Goal: Information Seeking & Learning: Learn about a topic

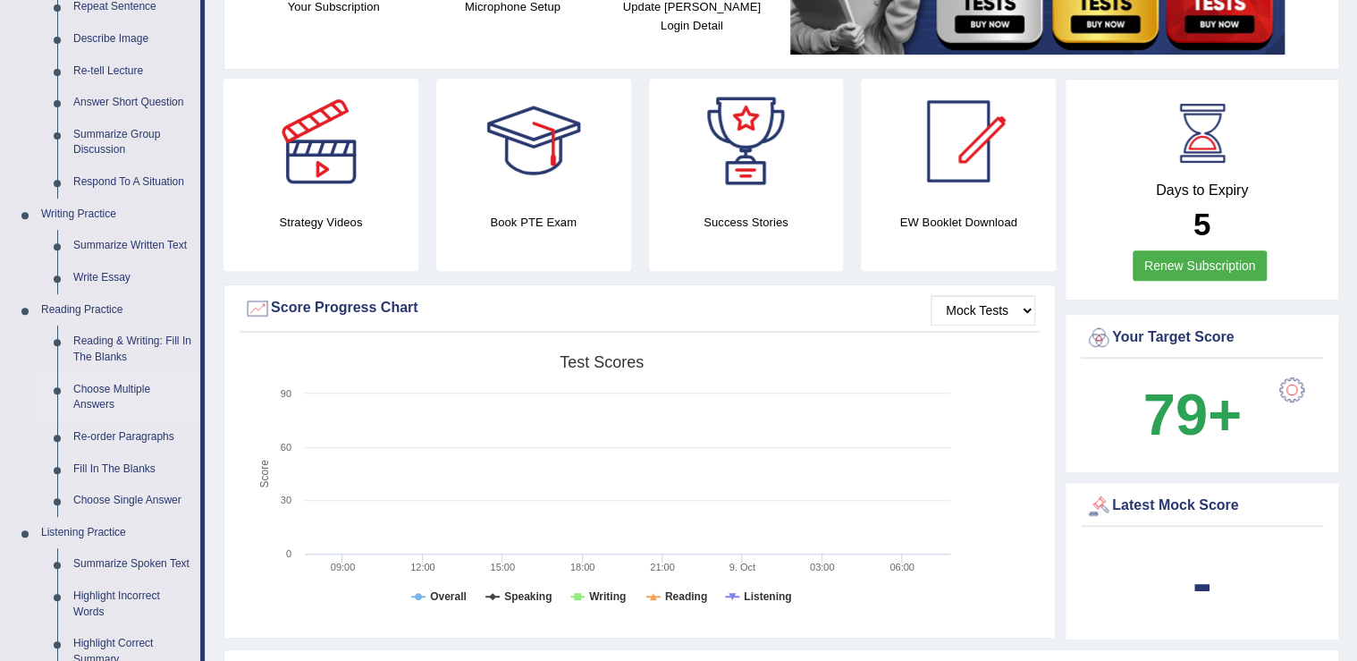
scroll to position [286, 0]
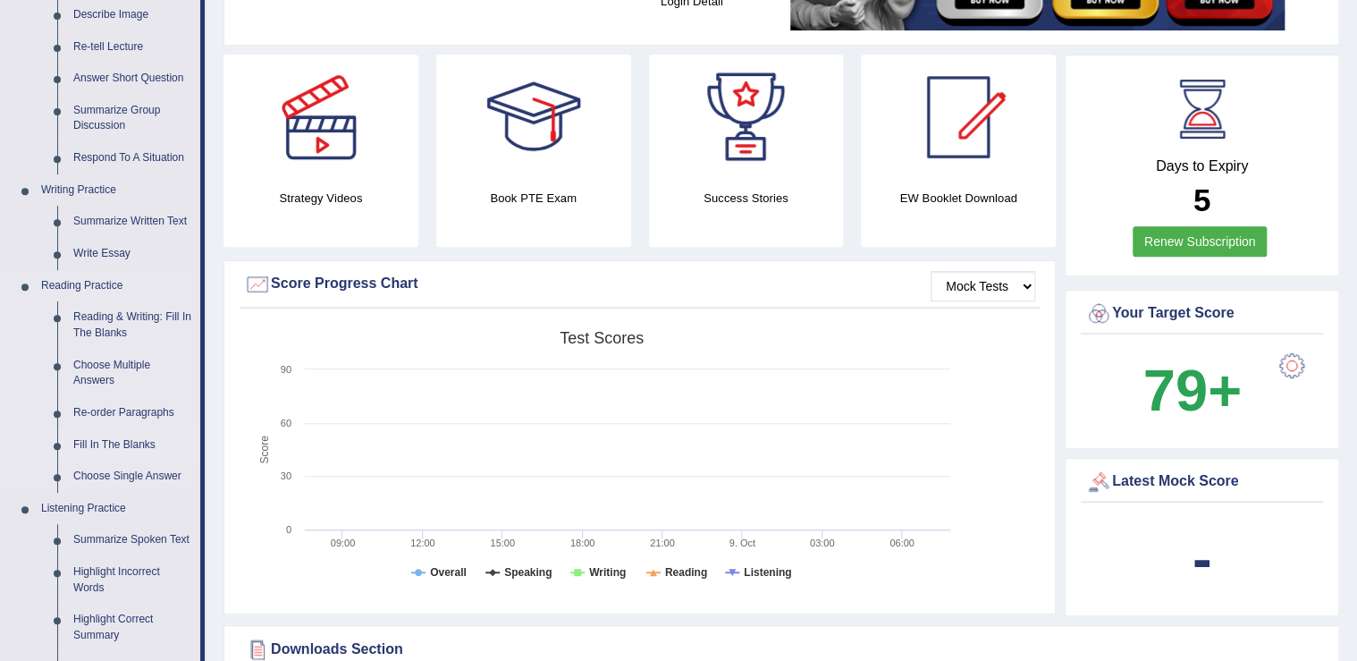
click at [117, 443] on link "Fill In The Blanks" at bounding box center [132, 445] width 135 height 32
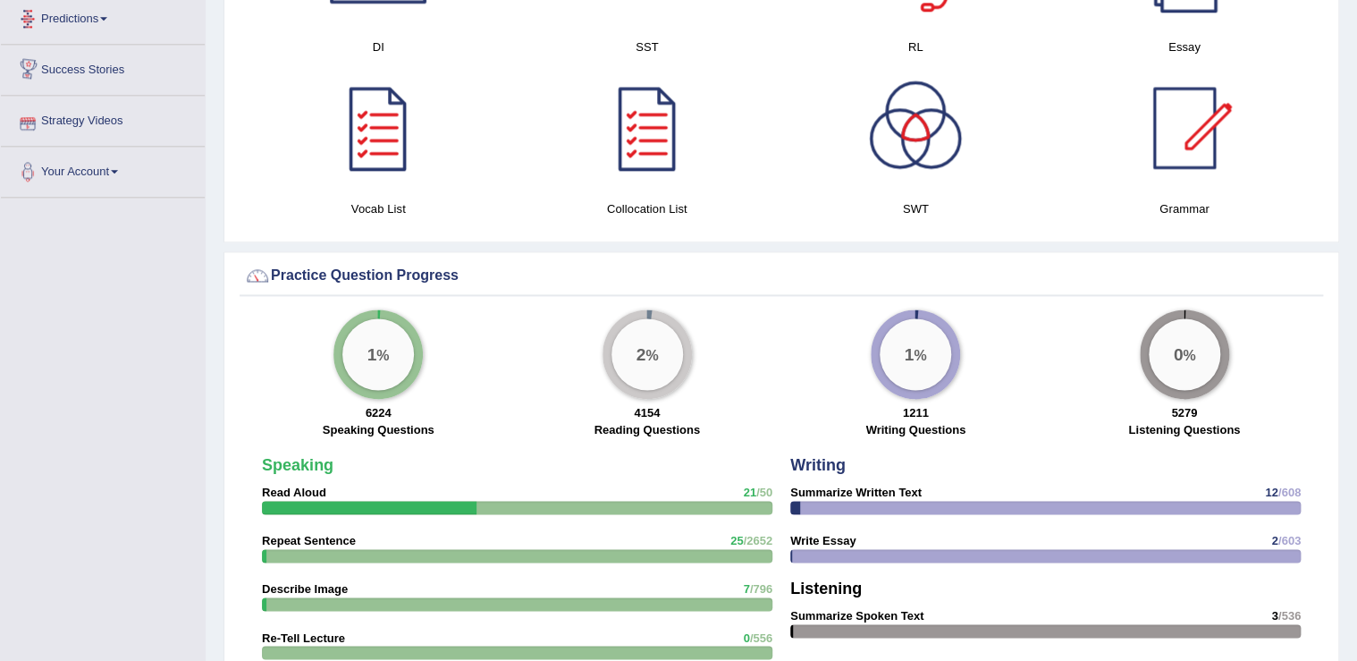
scroll to position [1141, 0]
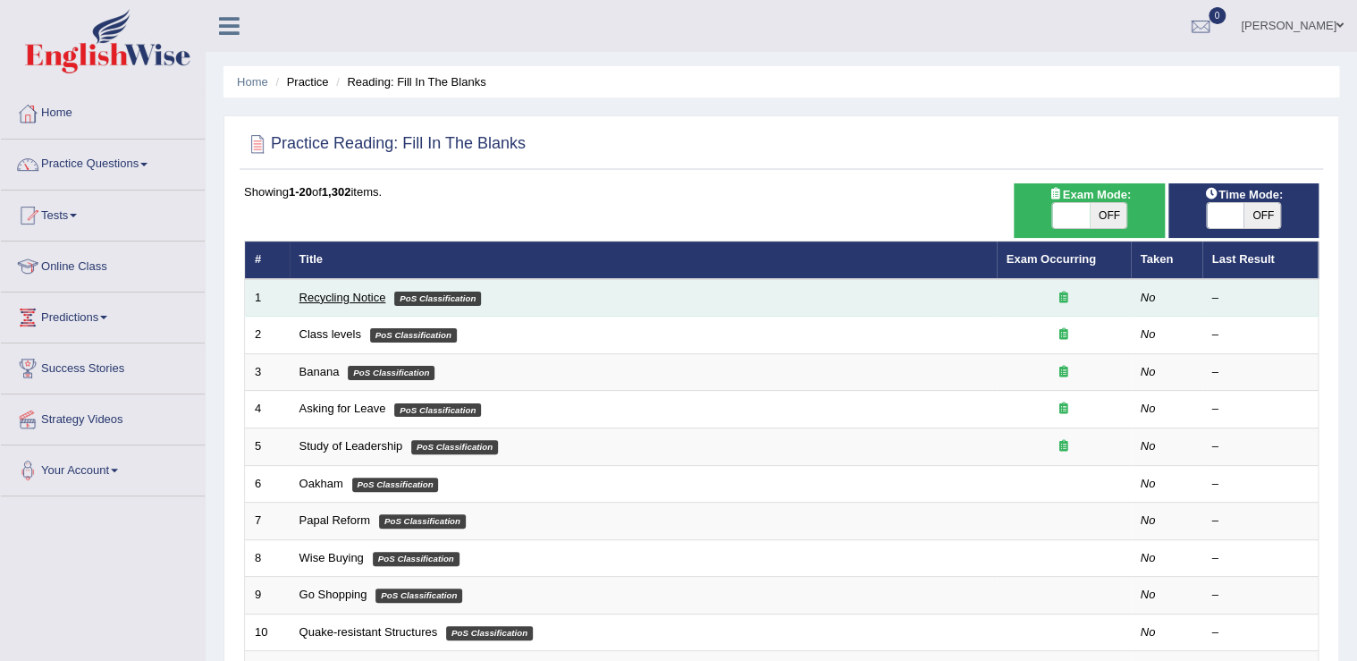
click at [347, 300] on link "Recycling Notice" at bounding box center [343, 297] width 87 height 13
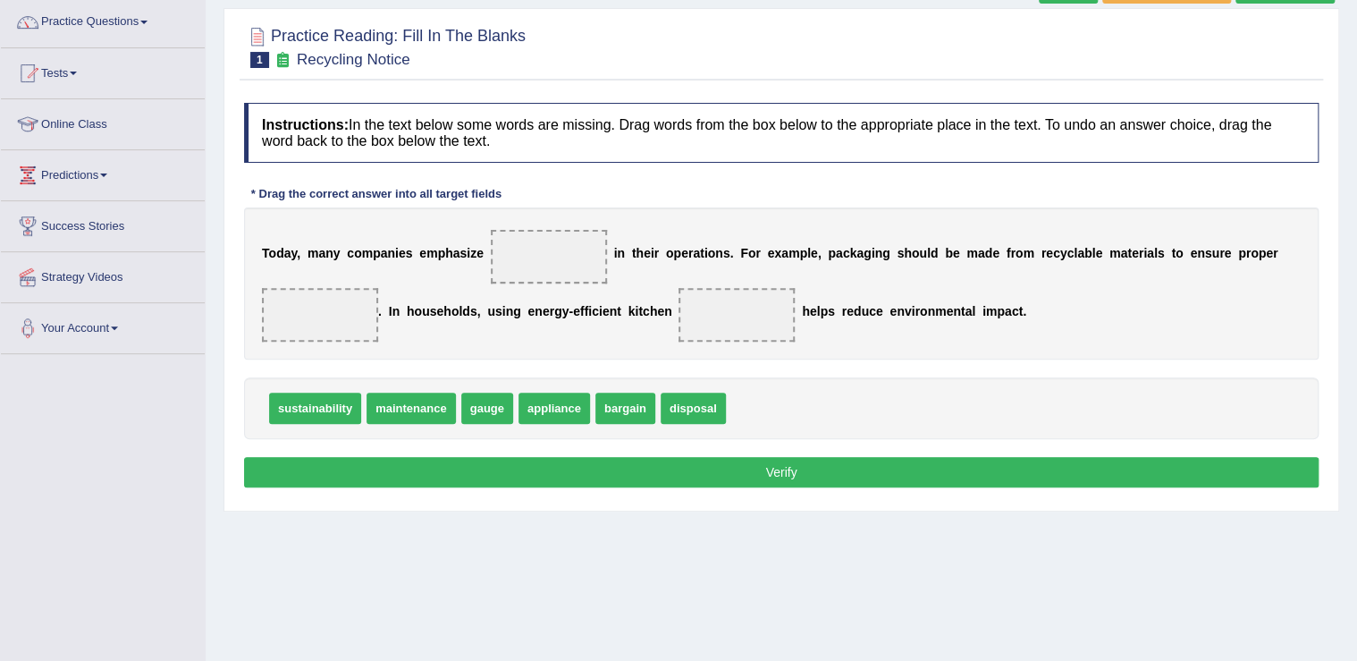
scroll to position [143, 0]
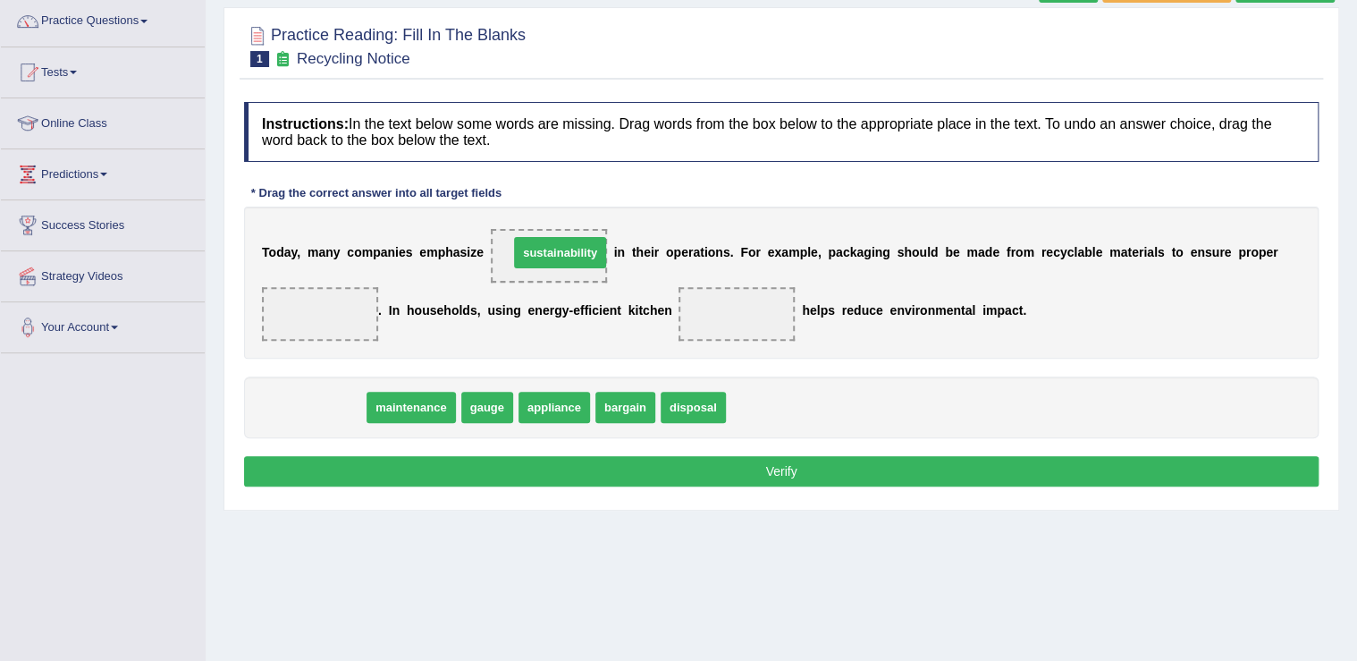
drag, startPoint x: 315, startPoint y: 411, endPoint x: 560, endPoint y: 257, distance: 289.8
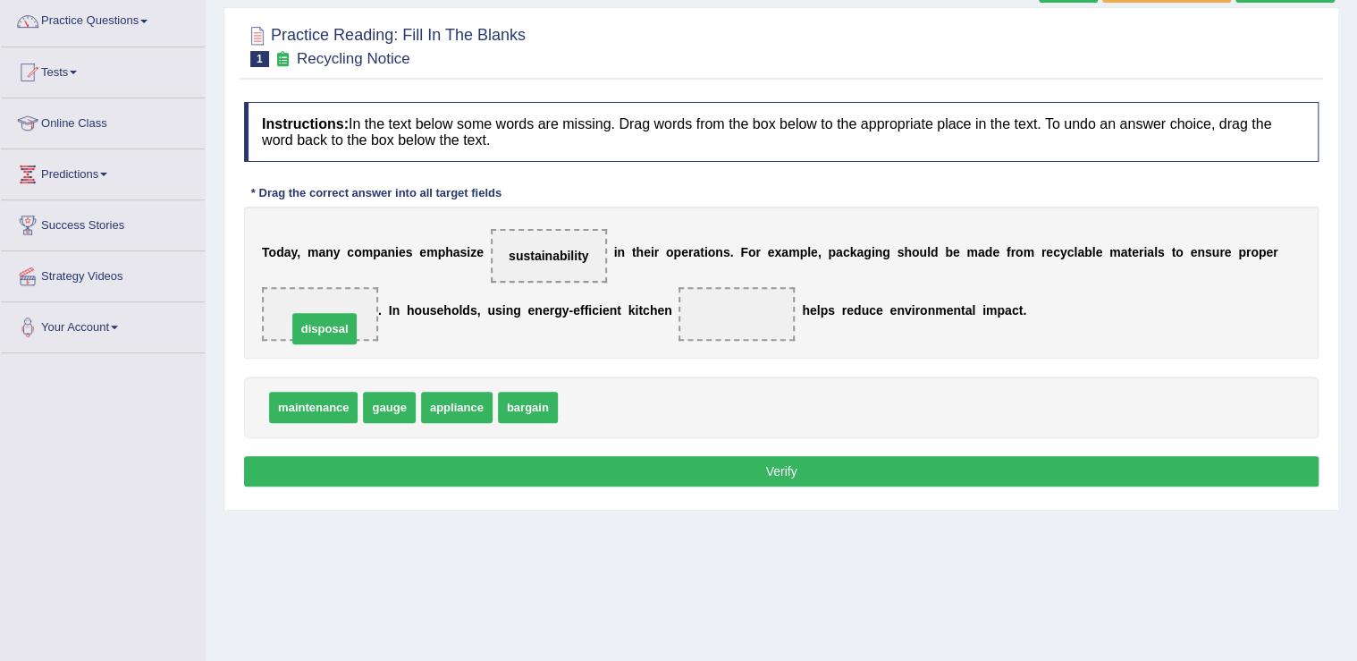
drag, startPoint x: 595, startPoint y: 409, endPoint x: 320, endPoint y: 328, distance: 286.1
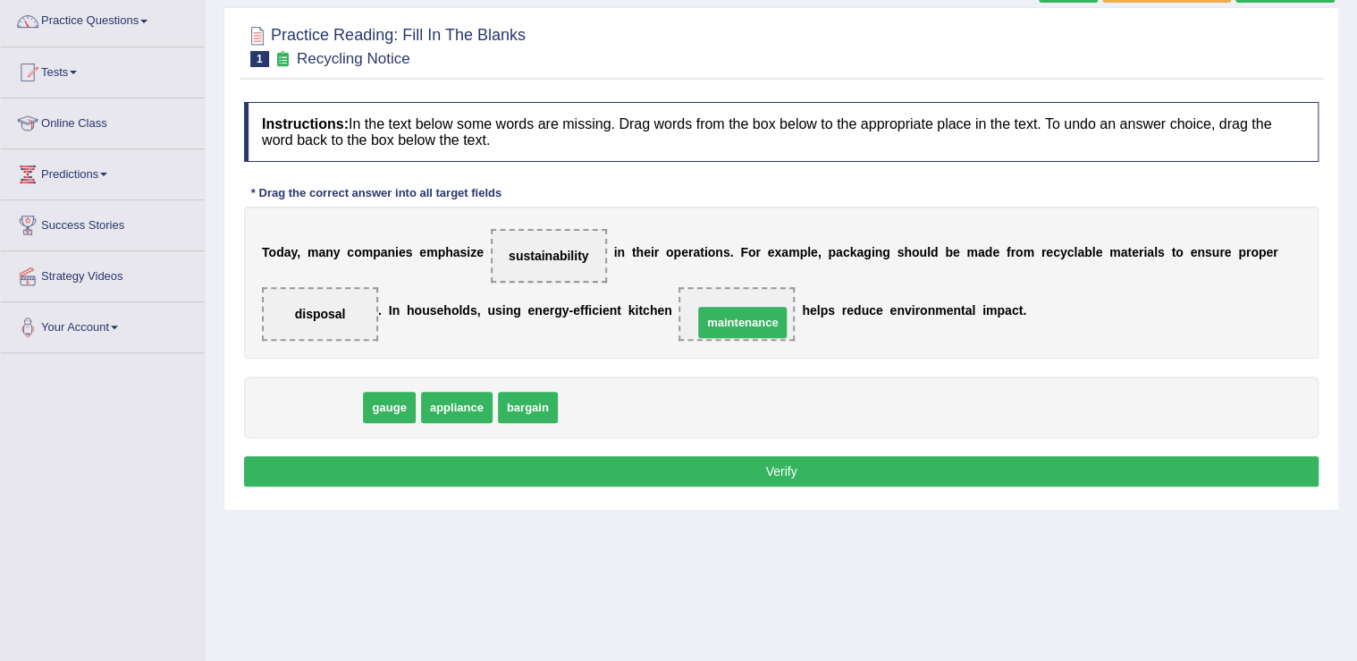
drag, startPoint x: 322, startPoint y: 408, endPoint x: 751, endPoint y: 322, distance: 437.7
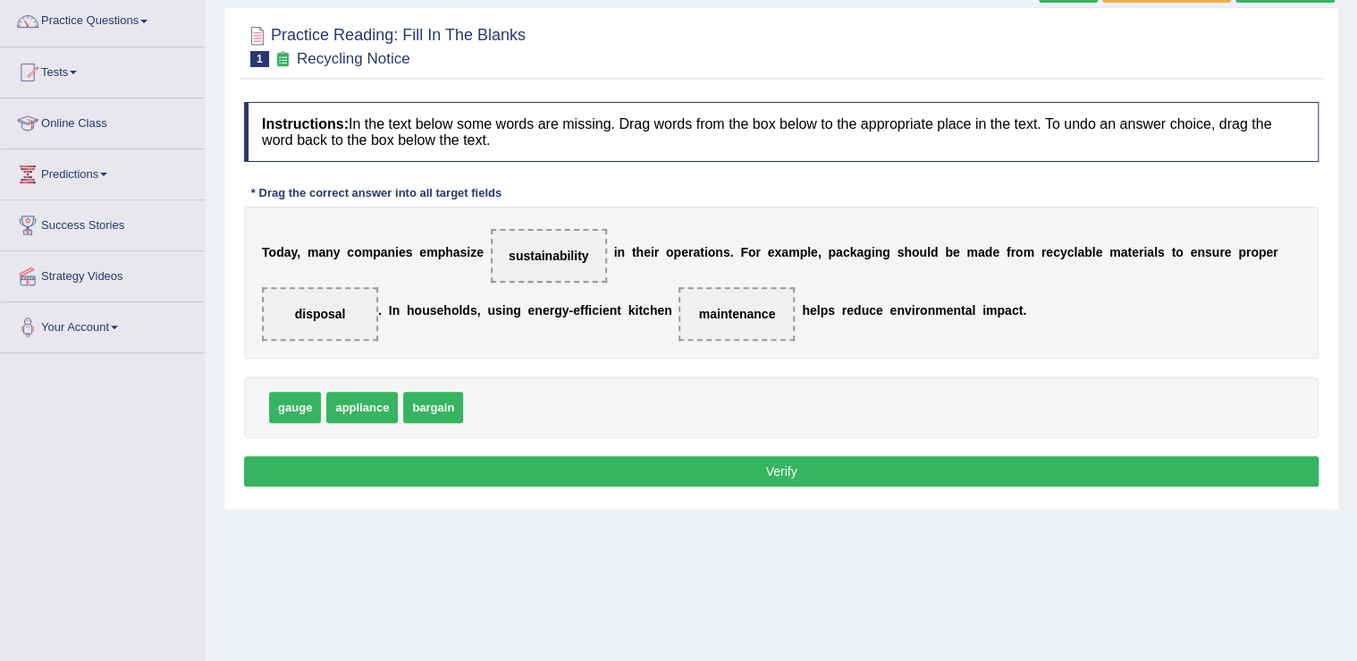
click at [762, 469] on button "Verify" at bounding box center [781, 471] width 1075 height 30
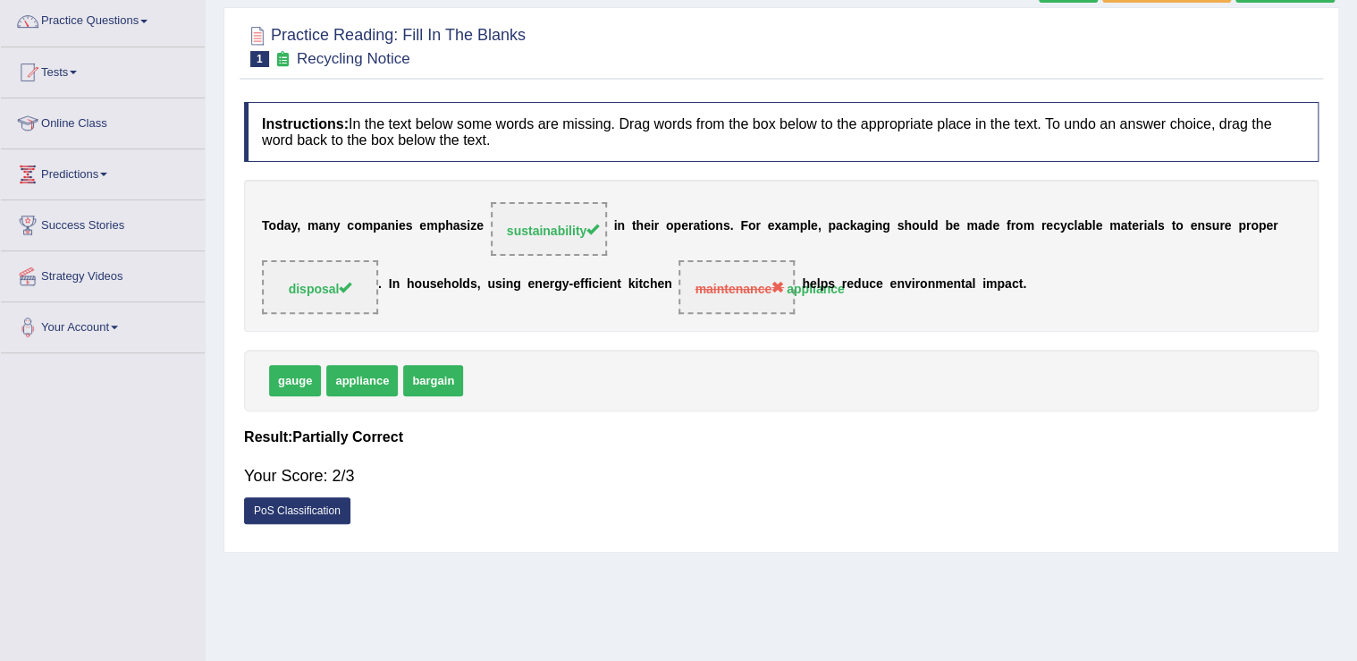
scroll to position [72, 0]
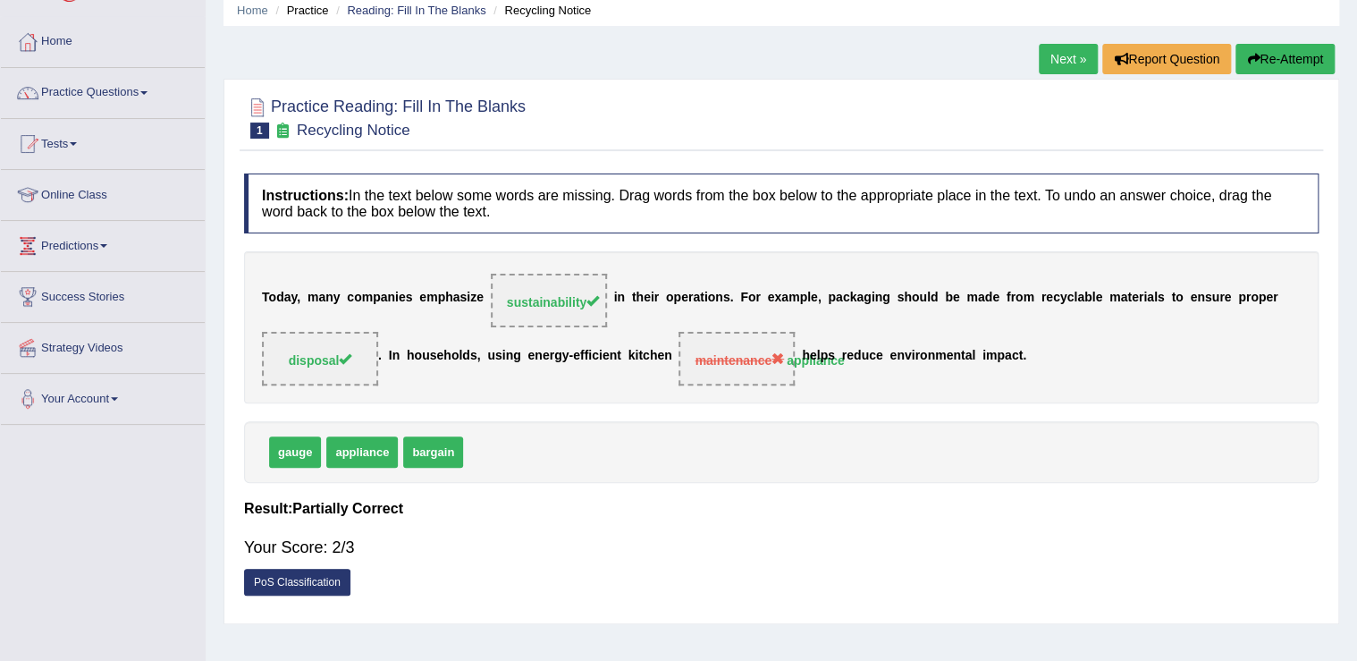
click at [1057, 56] on link "Next »" at bounding box center [1068, 59] width 59 height 30
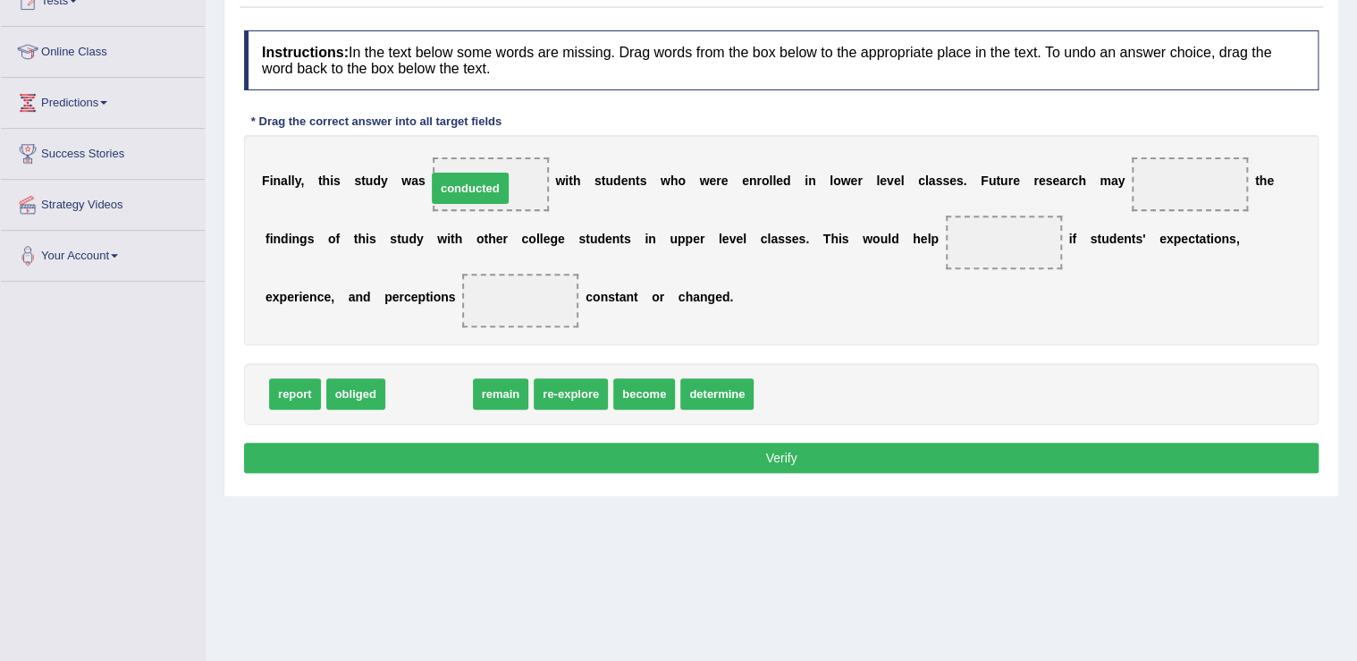
drag, startPoint x: 414, startPoint y: 397, endPoint x: 455, endPoint y: 191, distance: 209.8
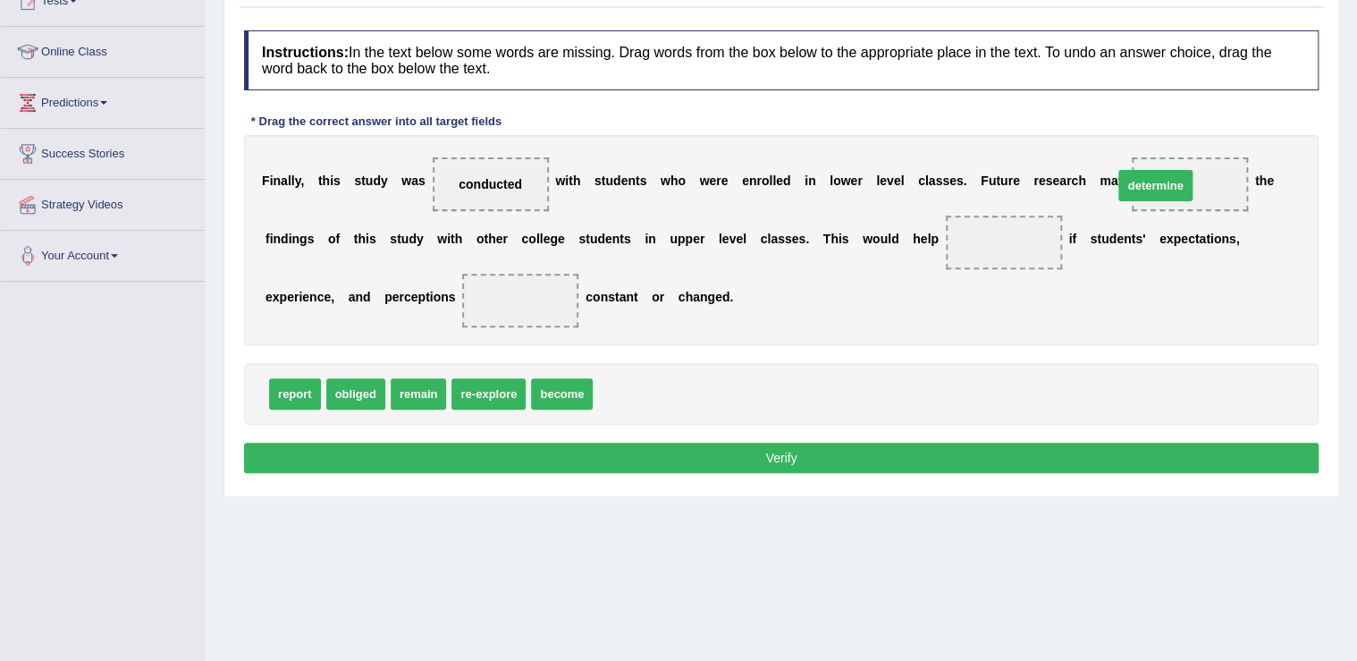
drag, startPoint x: 617, startPoint y: 392, endPoint x: 1137, endPoint y: 183, distance: 560.6
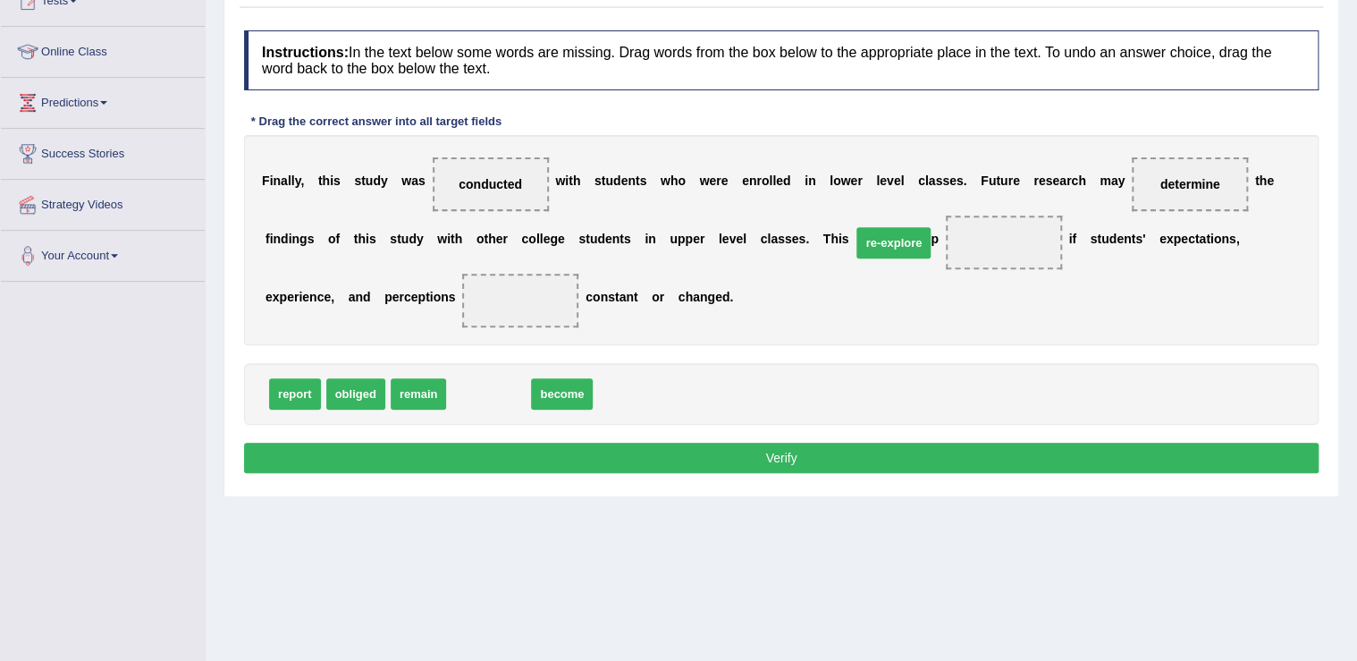
drag, startPoint x: 473, startPoint y: 398, endPoint x: 878, endPoint y: 246, distance: 432.7
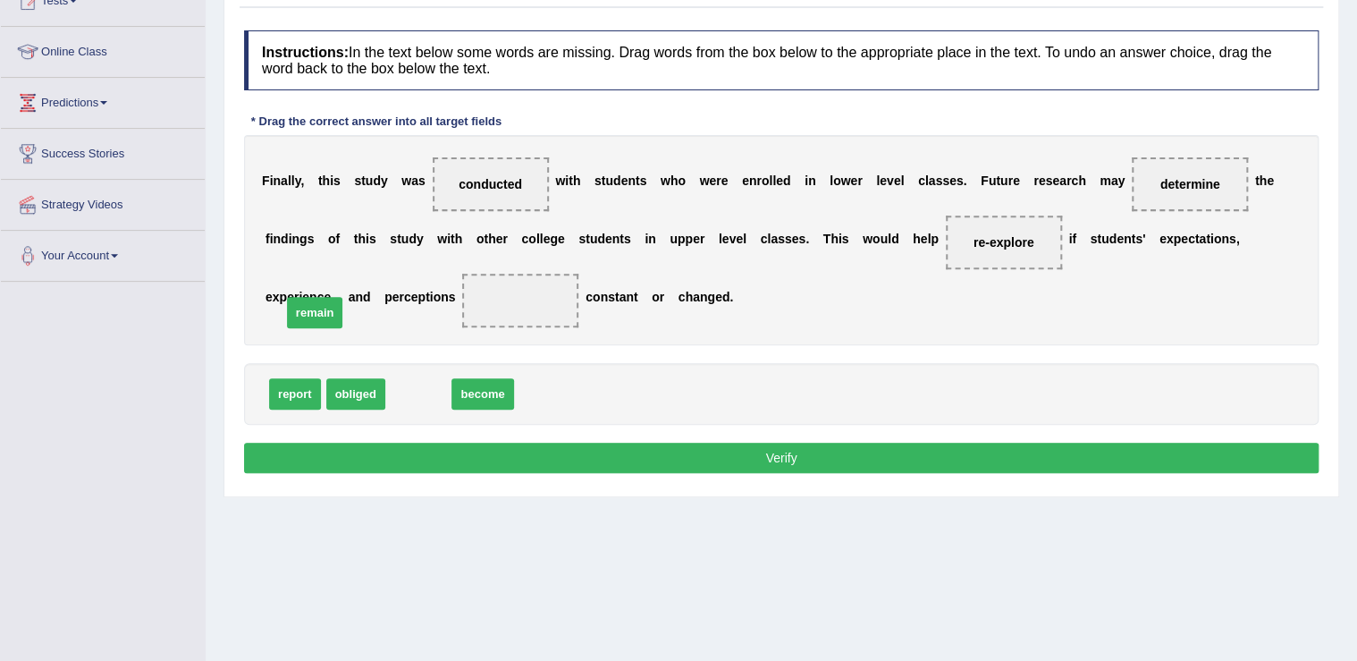
drag, startPoint x: 411, startPoint y: 389, endPoint x: 308, endPoint y: 308, distance: 131.8
click at [665, 454] on button "Verify" at bounding box center [781, 458] width 1075 height 30
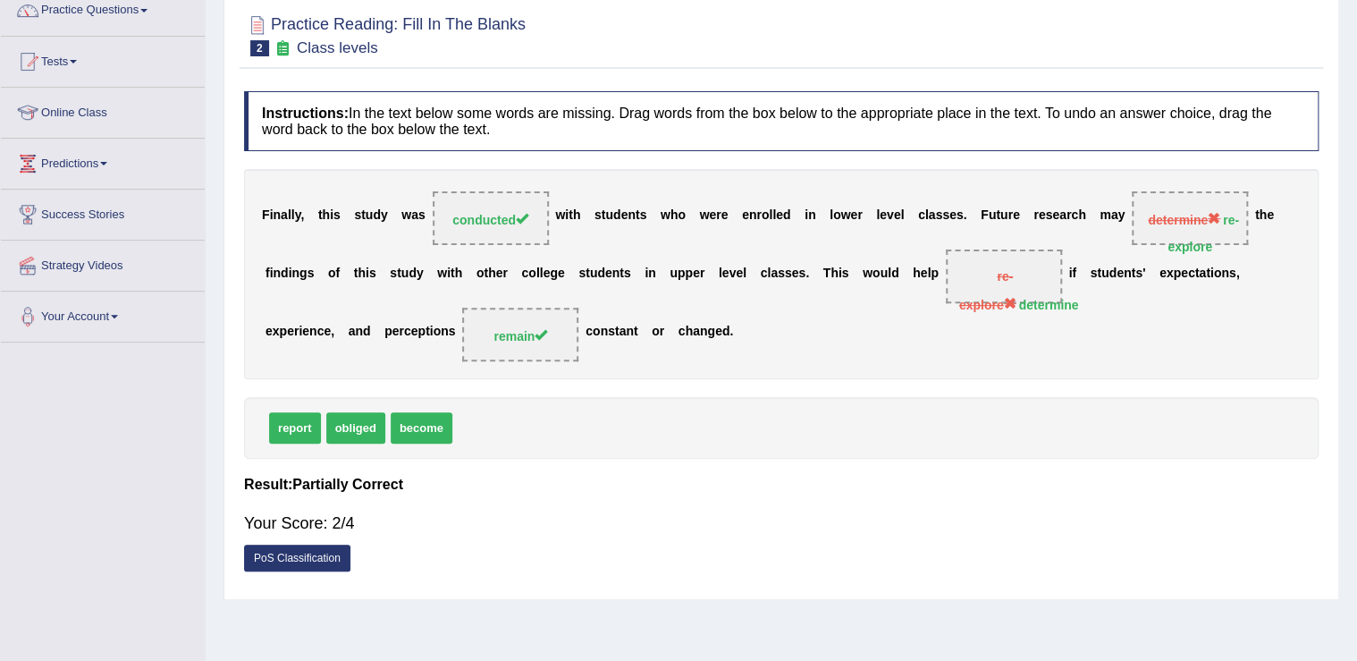
scroll to position [72, 0]
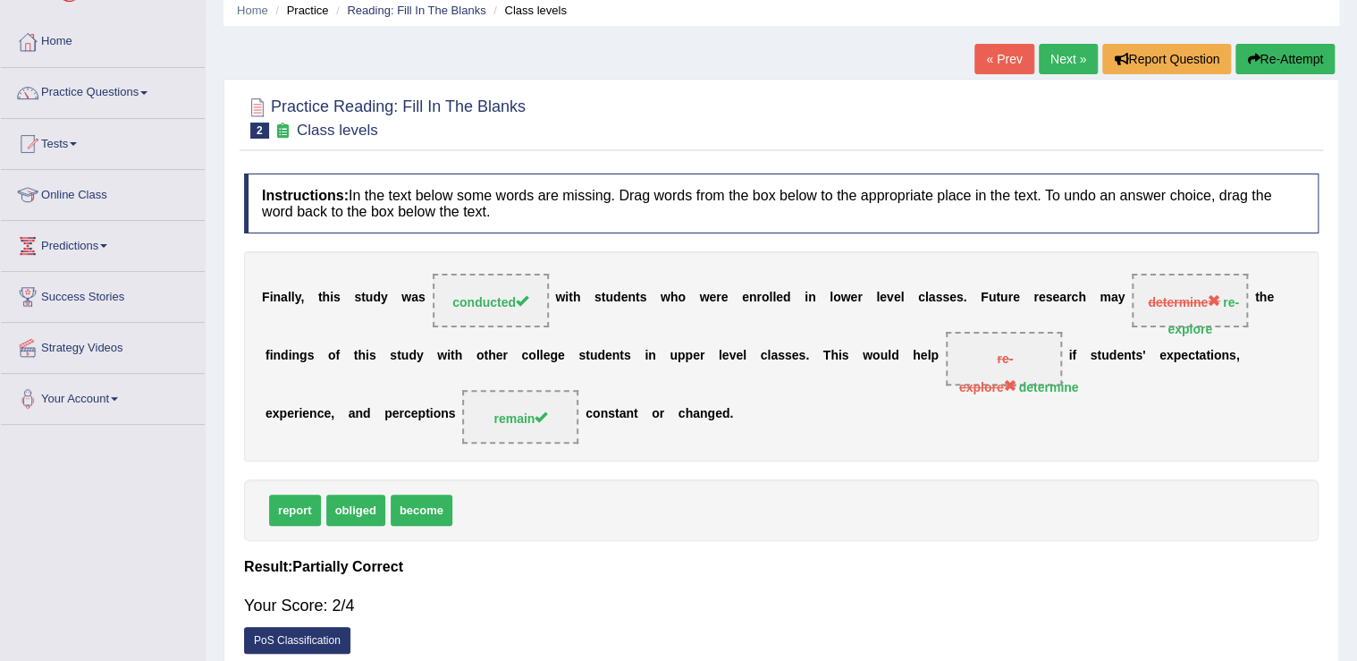
click at [1066, 52] on link "Next »" at bounding box center [1068, 59] width 59 height 30
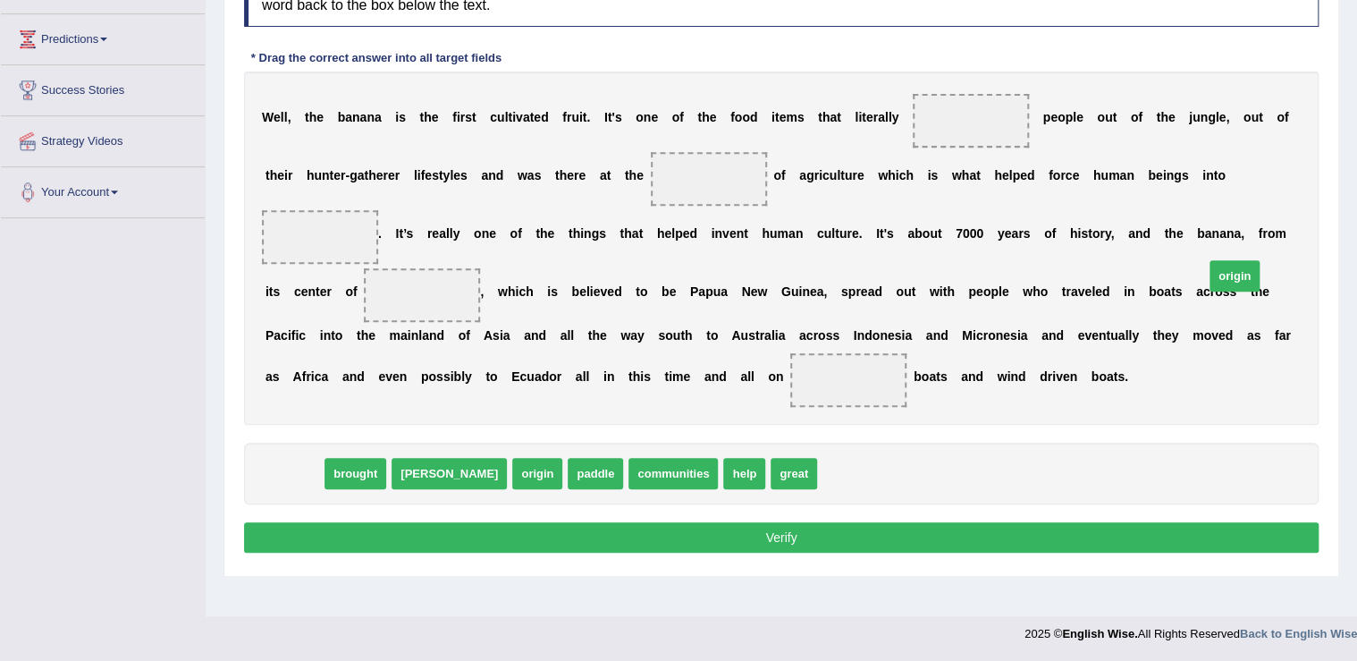
drag, startPoint x: 287, startPoint y: 443, endPoint x: 1228, endPoint y: 245, distance: 961.3
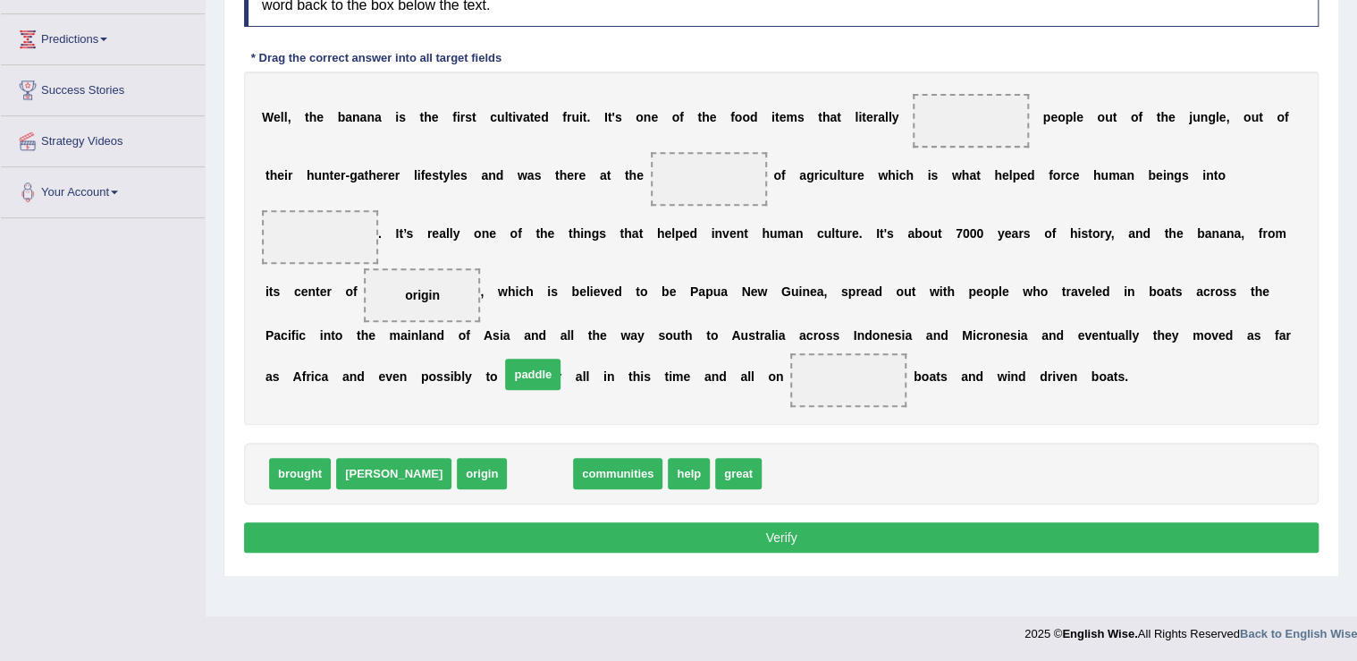
drag, startPoint x: 465, startPoint y: 442, endPoint x: 456, endPoint y: 341, distance: 101.4
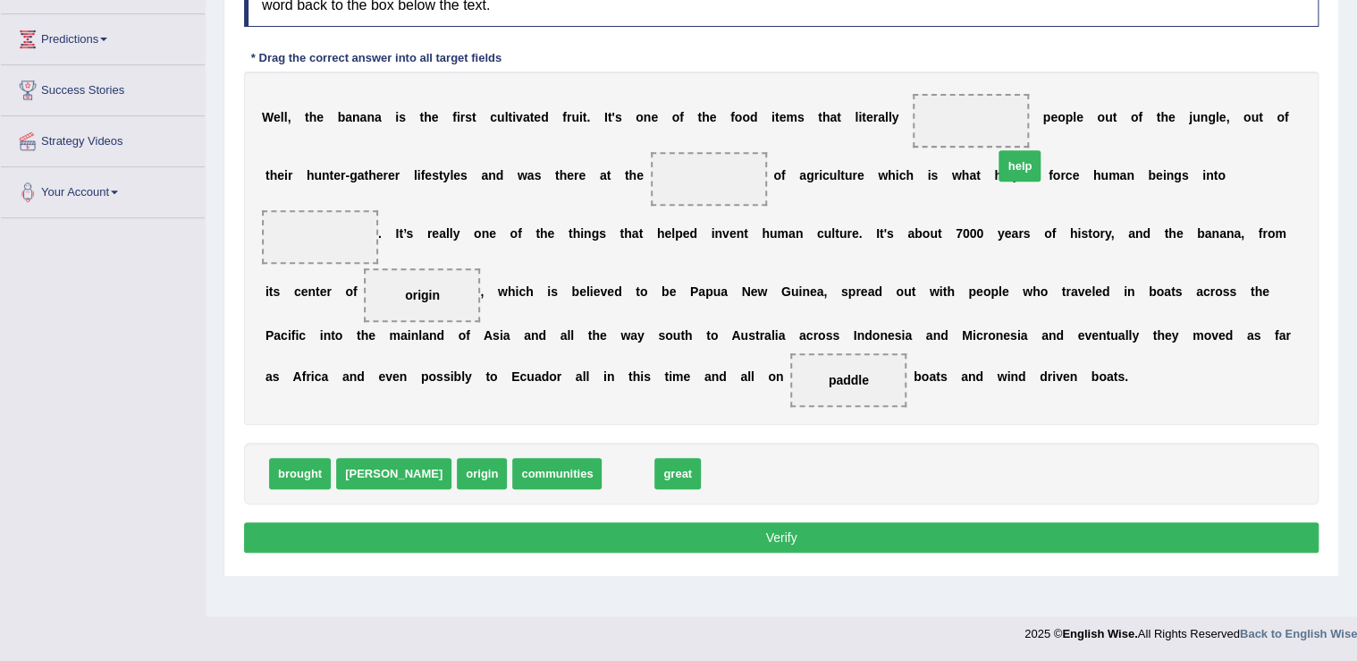
drag, startPoint x: 548, startPoint y: 436, endPoint x: 940, endPoint y: 129, distance: 498.0
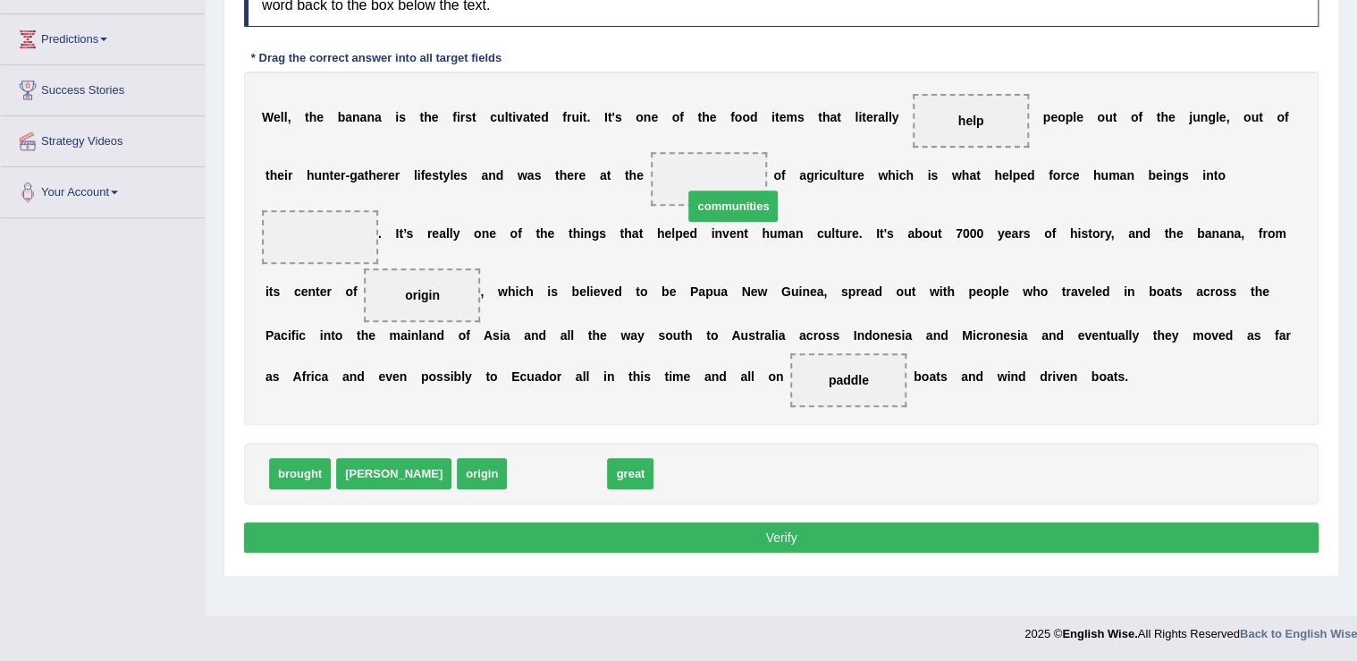
drag, startPoint x: 484, startPoint y: 444, endPoint x: 660, endPoint y: 175, distance: 320.9
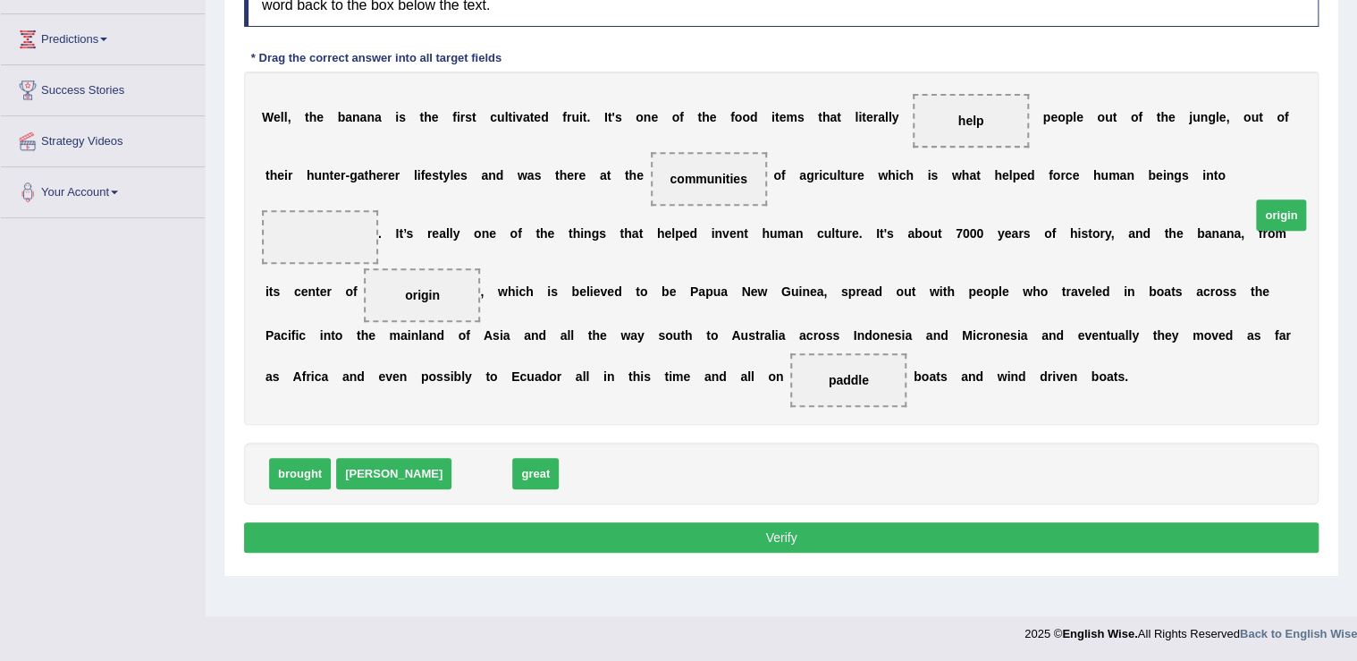
drag, startPoint x: 401, startPoint y: 445, endPoint x: 1200, endPoint y: 187, distance: 840.2
click at [937, 522] on button "Verify" at bounding box center [781, 537] width 1075 height 30
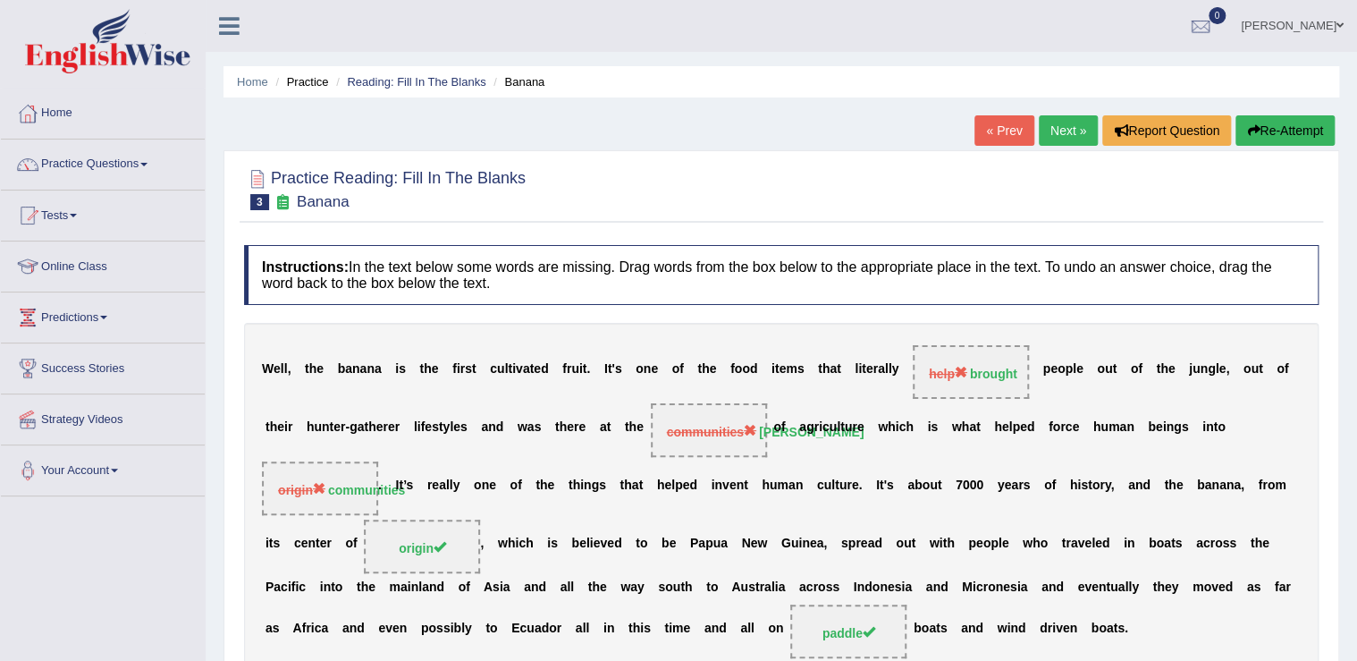
click at [1058, 130] on link "Next »" at bounding box center [1068, 130] width 59 height 30
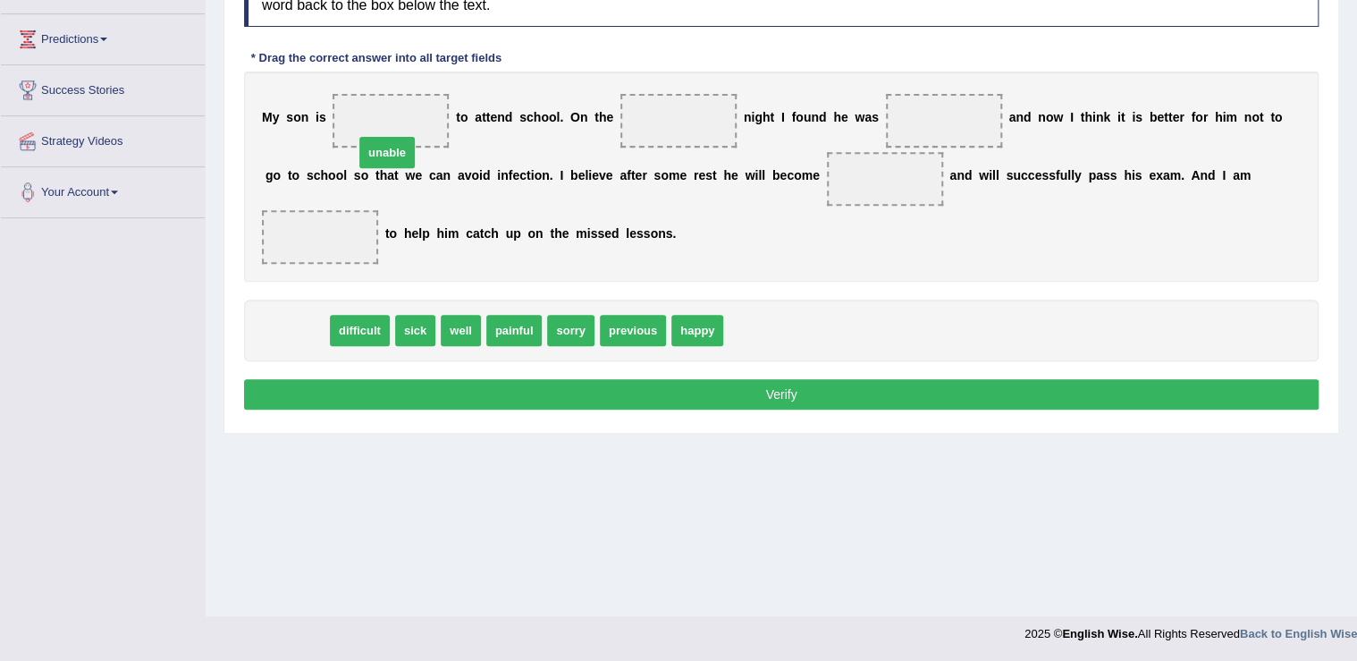
drag, startPoint x: 300, startPoint y: 299, endPoint x: 390, endPoint y: 120, distance: 200.4
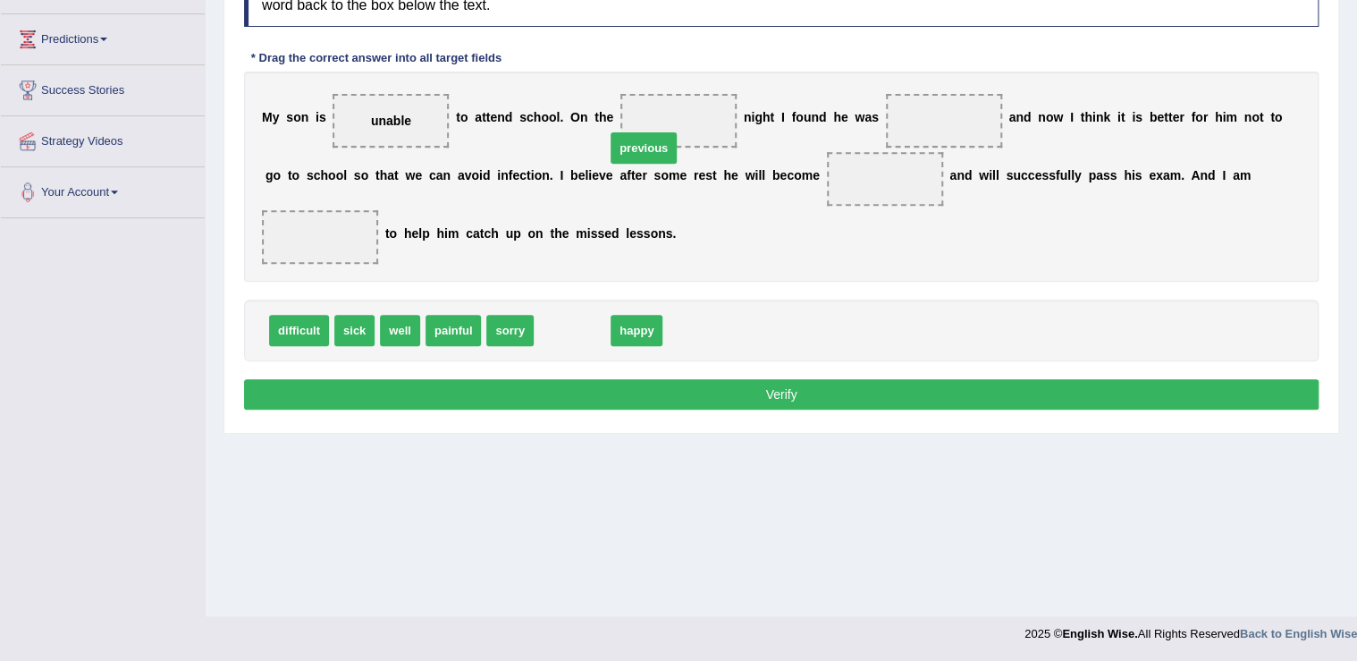
drag, startPoint x: 554, startPoint y: 304, endPoint x: 639, endPoint y: 114, distance: 207.7
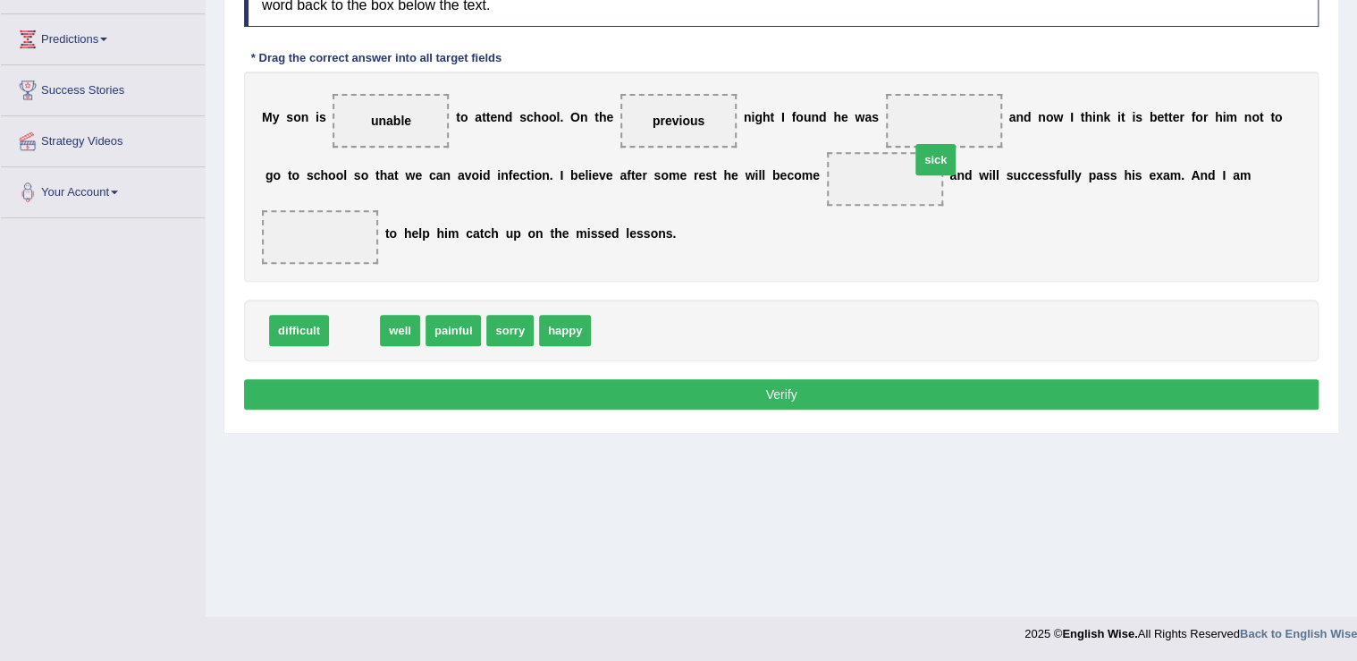
drag, startPoint x: 349, startPoint y: 303, endPoint x: 930, endPoint y: 131, distance: 606.3
drag, startPoint x: 358, startPoint y: 299, endPoint x: 801, endPoint y: 179, distance: 459.5
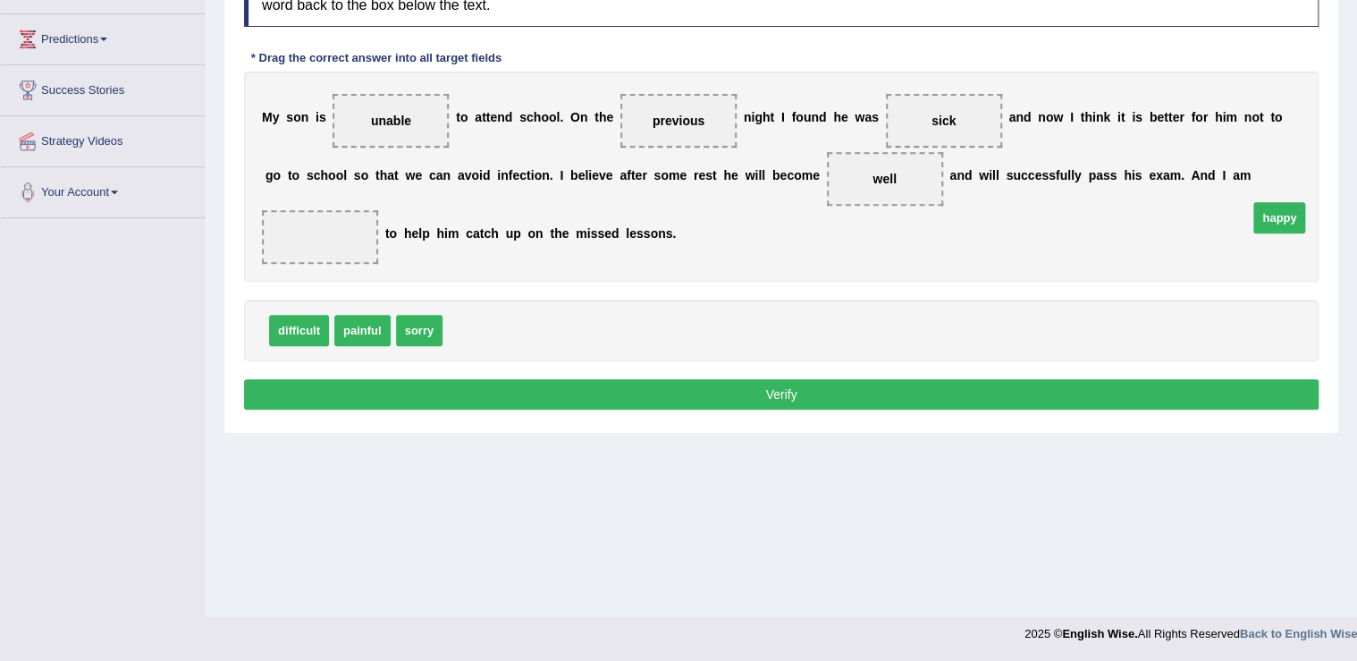
drag, startPoint x: 462, startPoint y: 300, endPoint x: 1268, endPoint y: 187, distance: 813.6
click at [830, 379] on button "Verify" at bounding box center [781, 394] width 1075 height 30
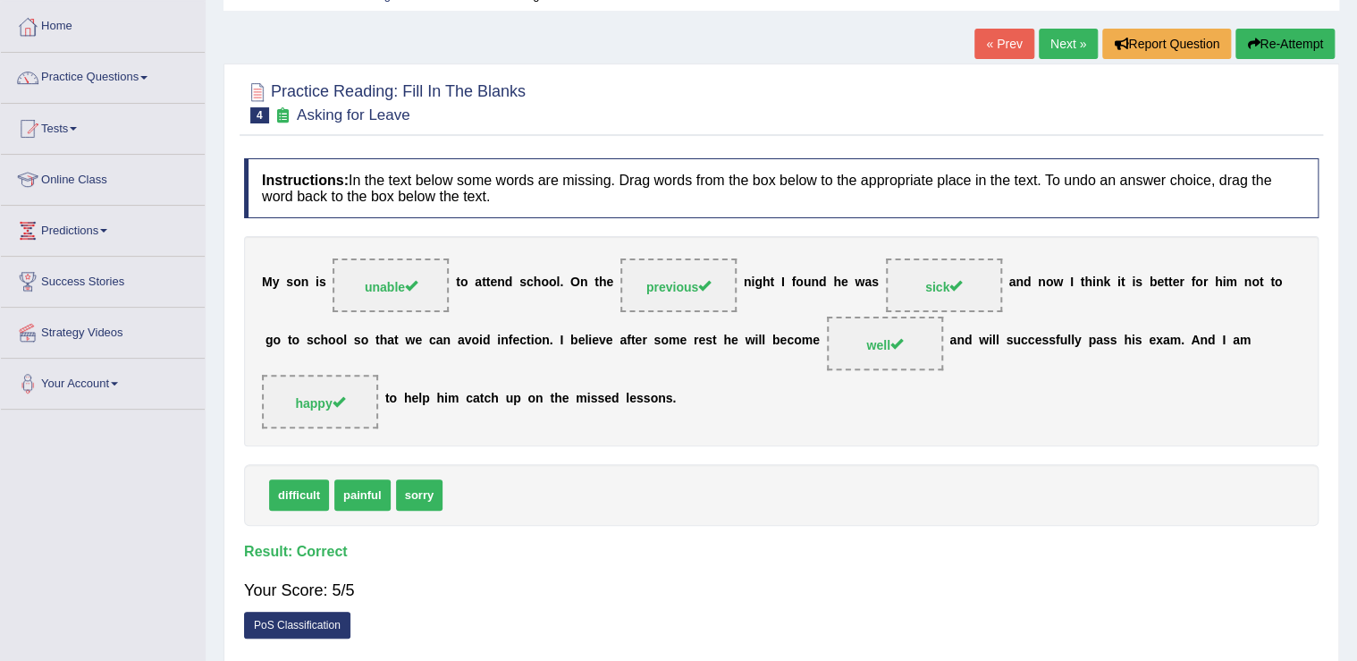
scroll to position [63, 0]
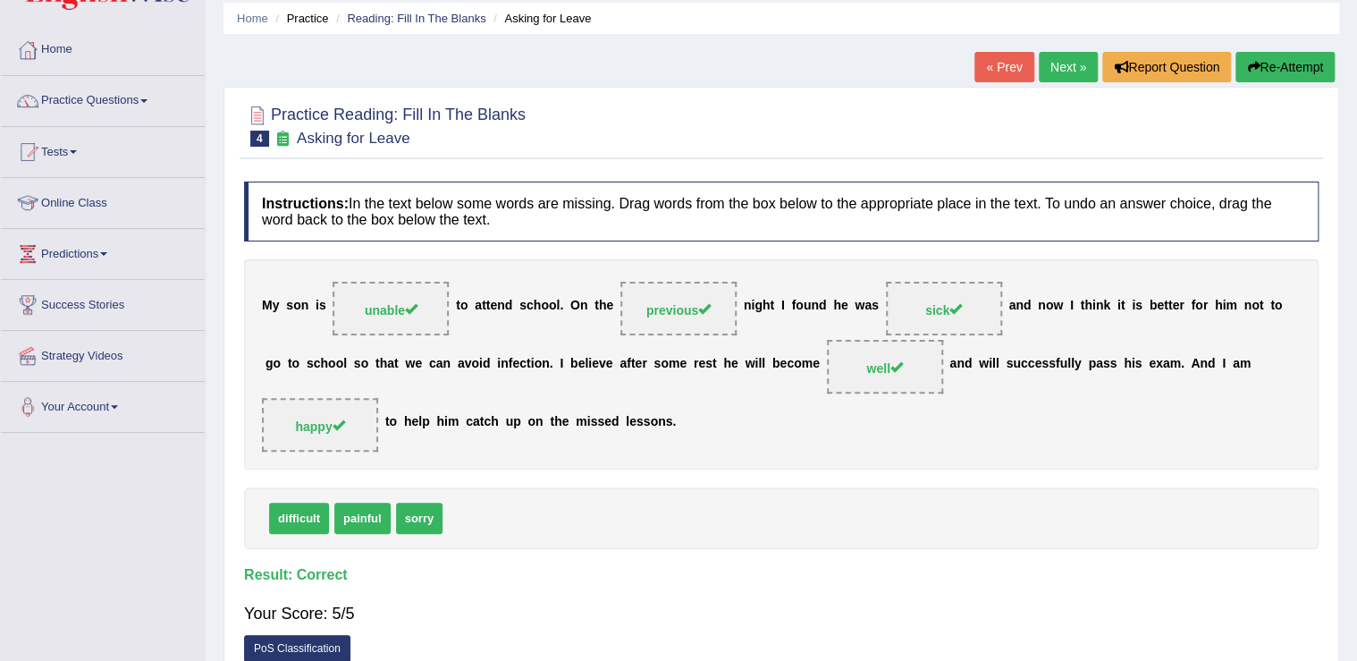
click at [1059, 64] on link "Next »" at bounding box center [1068, 67] width 59 height 30
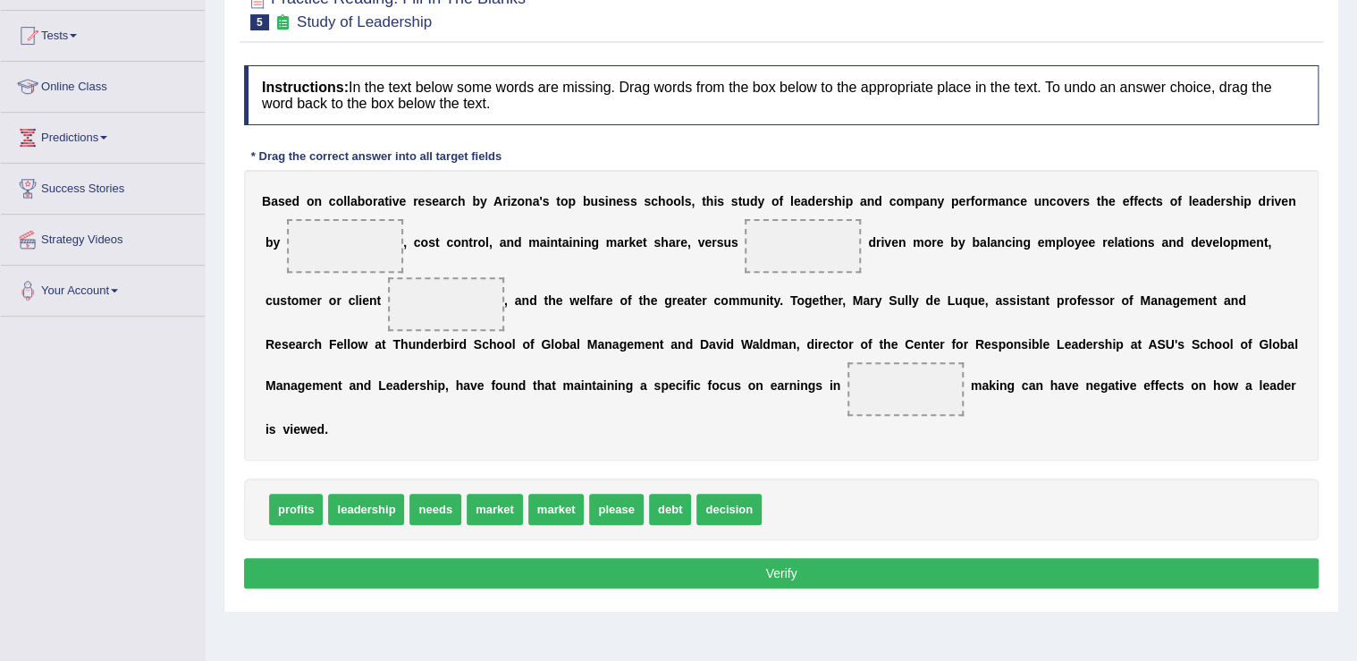
scroll to position [278, 0]
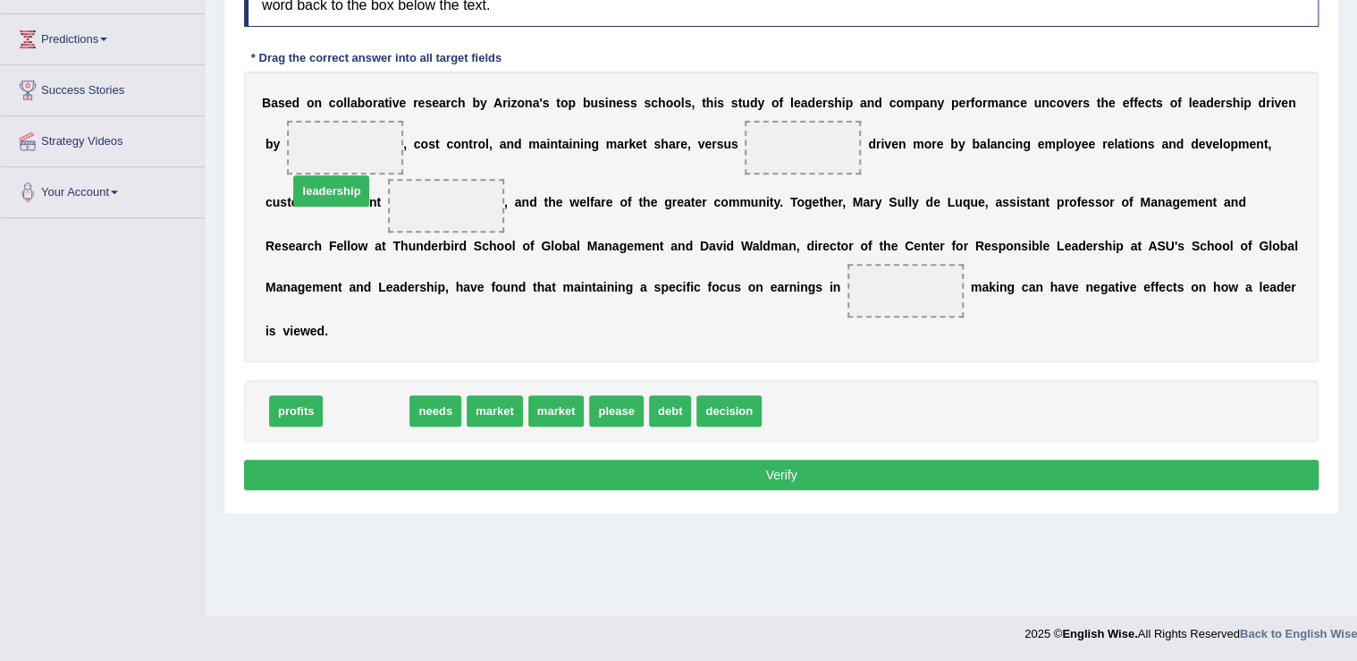
drag, startPoint x: 351, startPoint y: 383, endPoint x: 315, endPoint y: 161, distance: 224.6
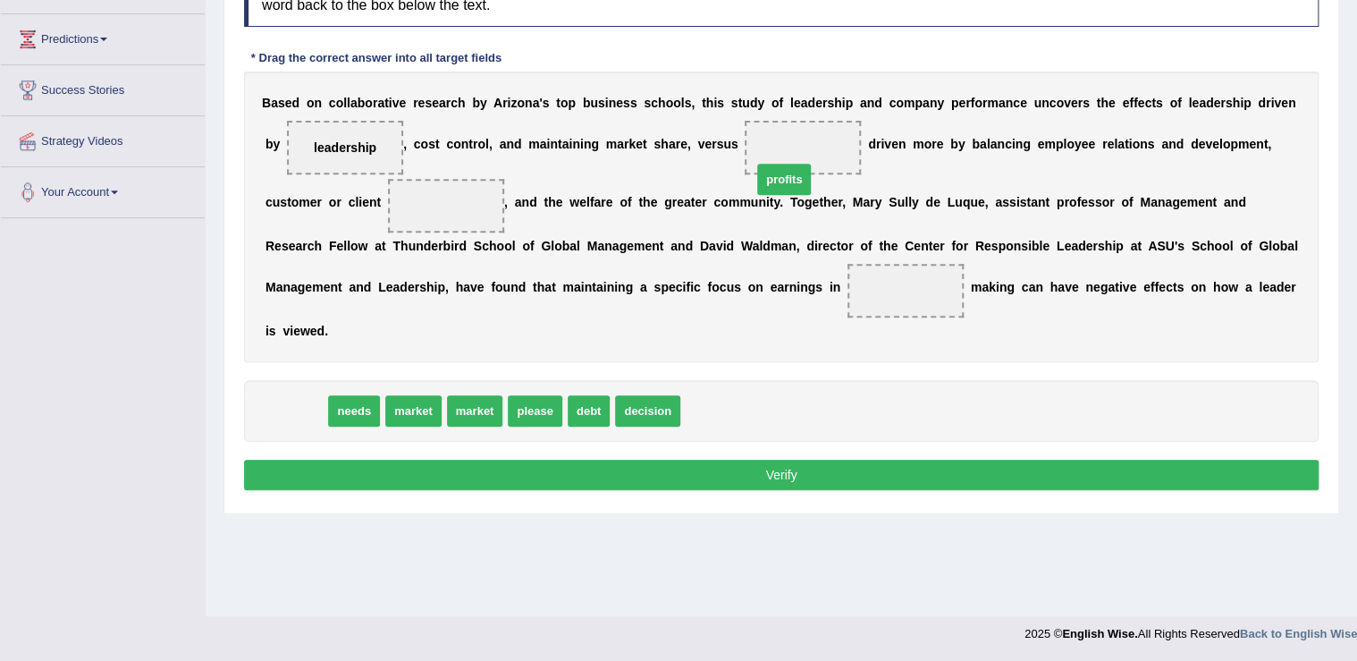
drag, startPoint x: 292, startPoint y: 382, endPoint x: 781, endPoint y: 150, distance: 540.4
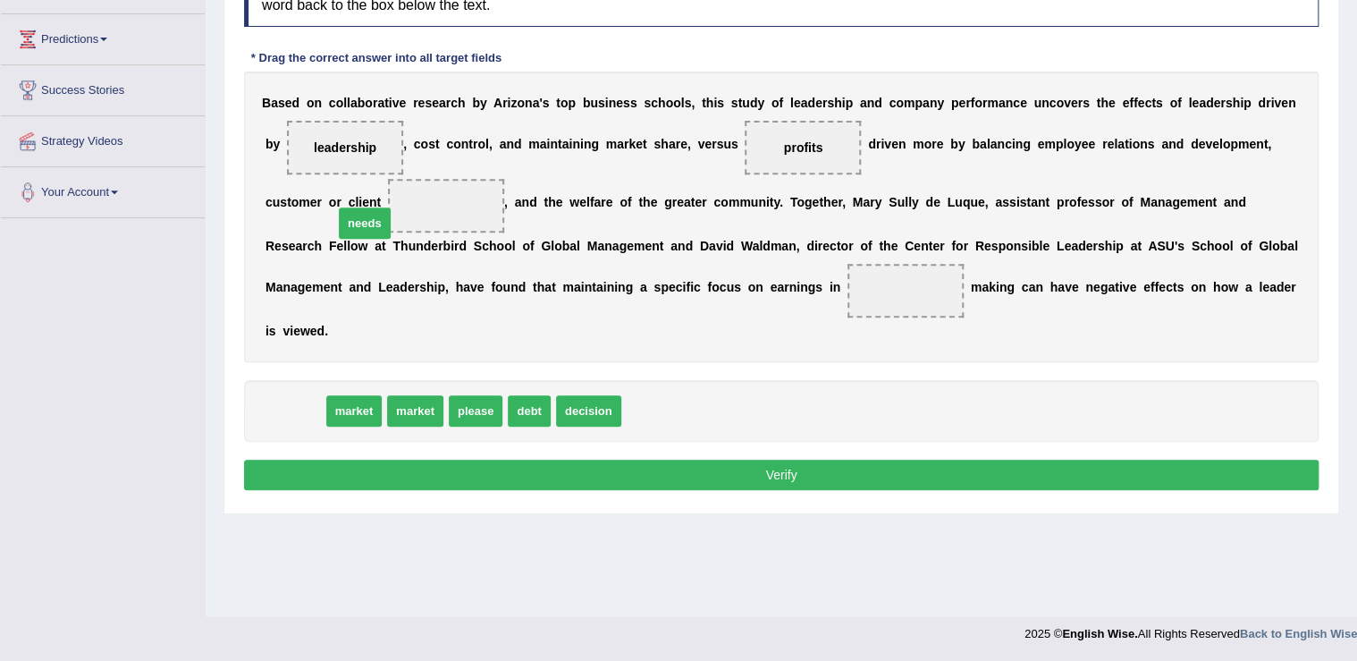
drag, startPoint x: 343, startPoint y: 243, endPoint x: 363, endPoint y: 193, distance: 54.1
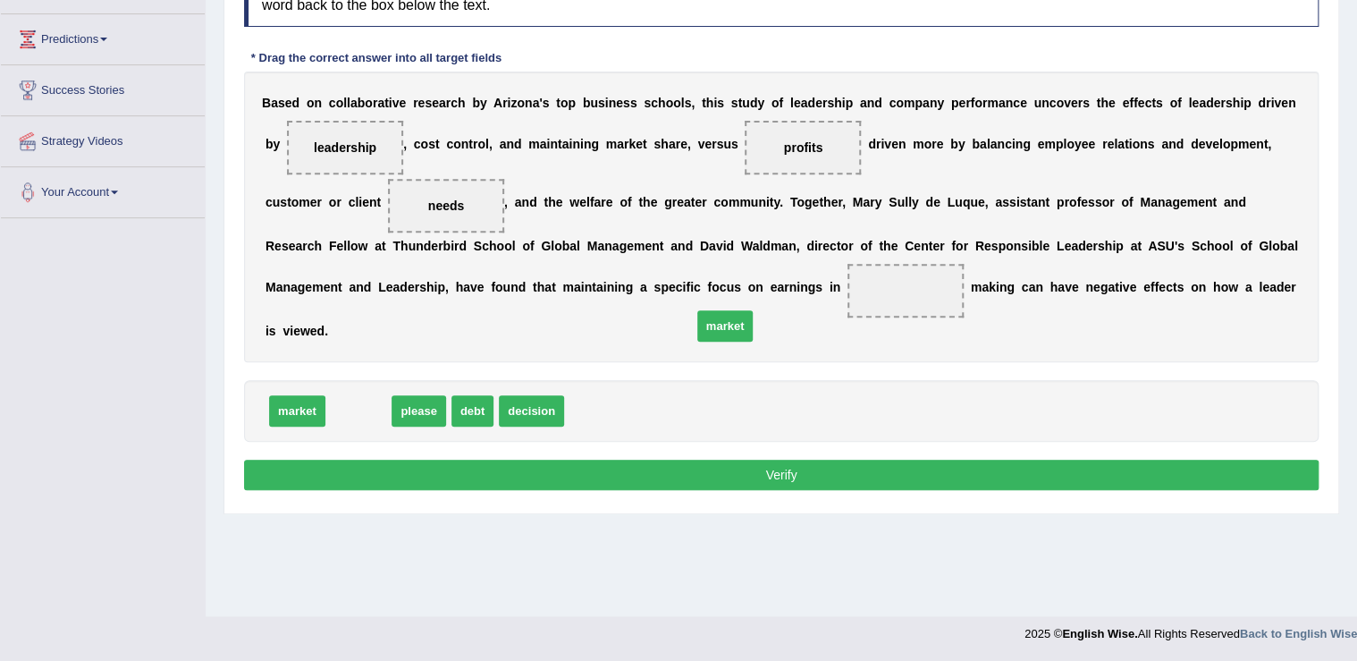
drag, startPoint x: 362, startPoint y: 386, endPoint x: 729, endPoint y: 301, distance: 376.4
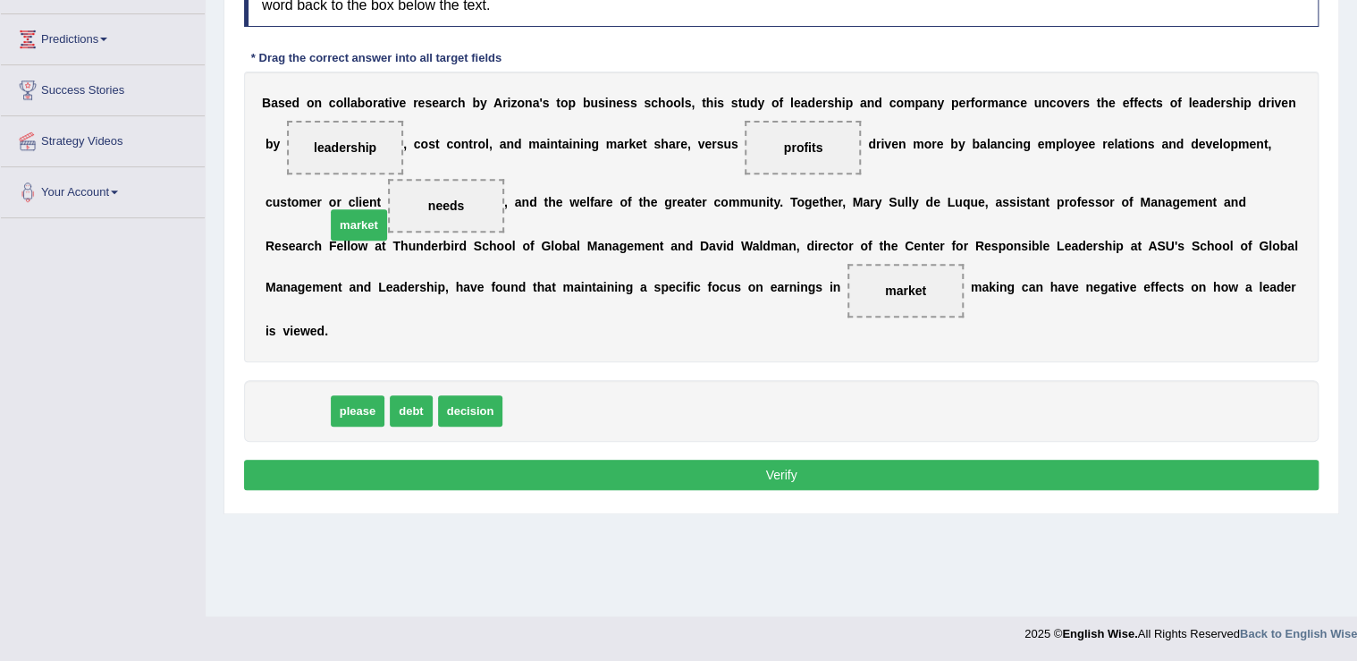
drag, startPoint x: 300, startPoint y: 384, endPoint x: 362, endPoint y: 197, distance: 196.8
click at [703, 460] on button "Verify" at bounding box center [781, 475] width 1075 height 30
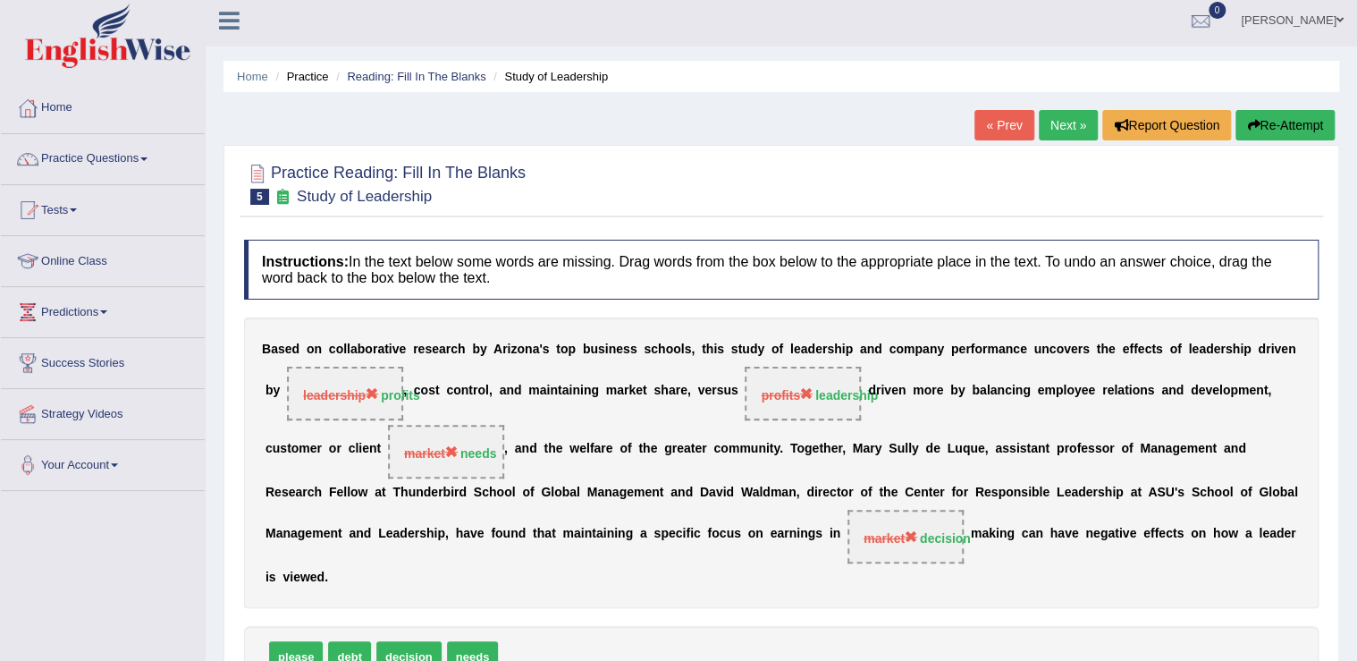
scroll to position [0, 0]
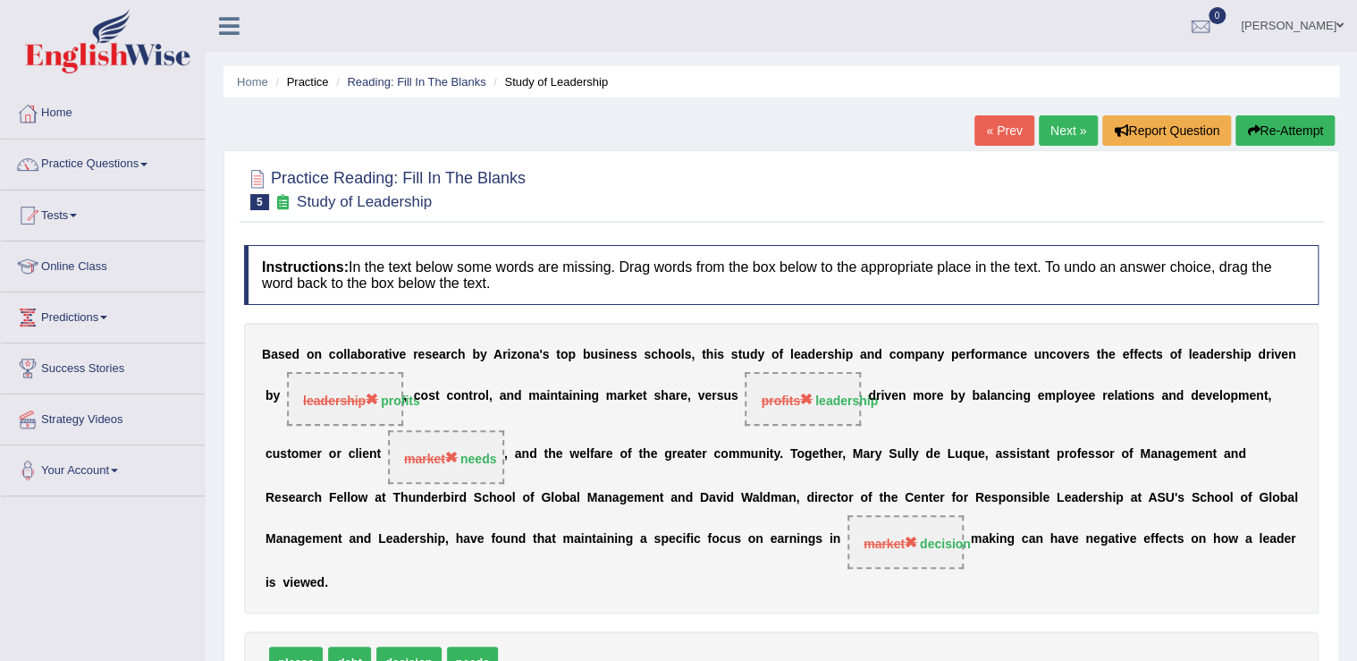
click at [1059, 140] on link "Next »" at bounding box center [1068, 130] width 59 height 30
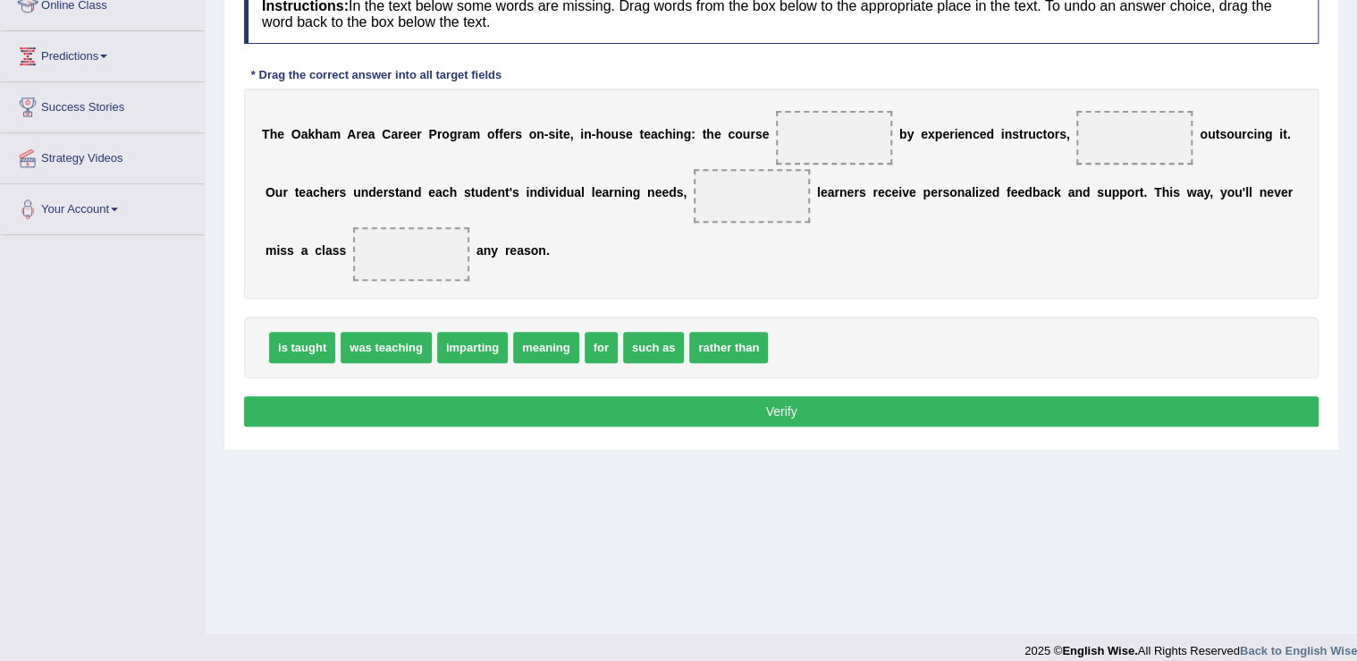
scroll to position [278, 0]
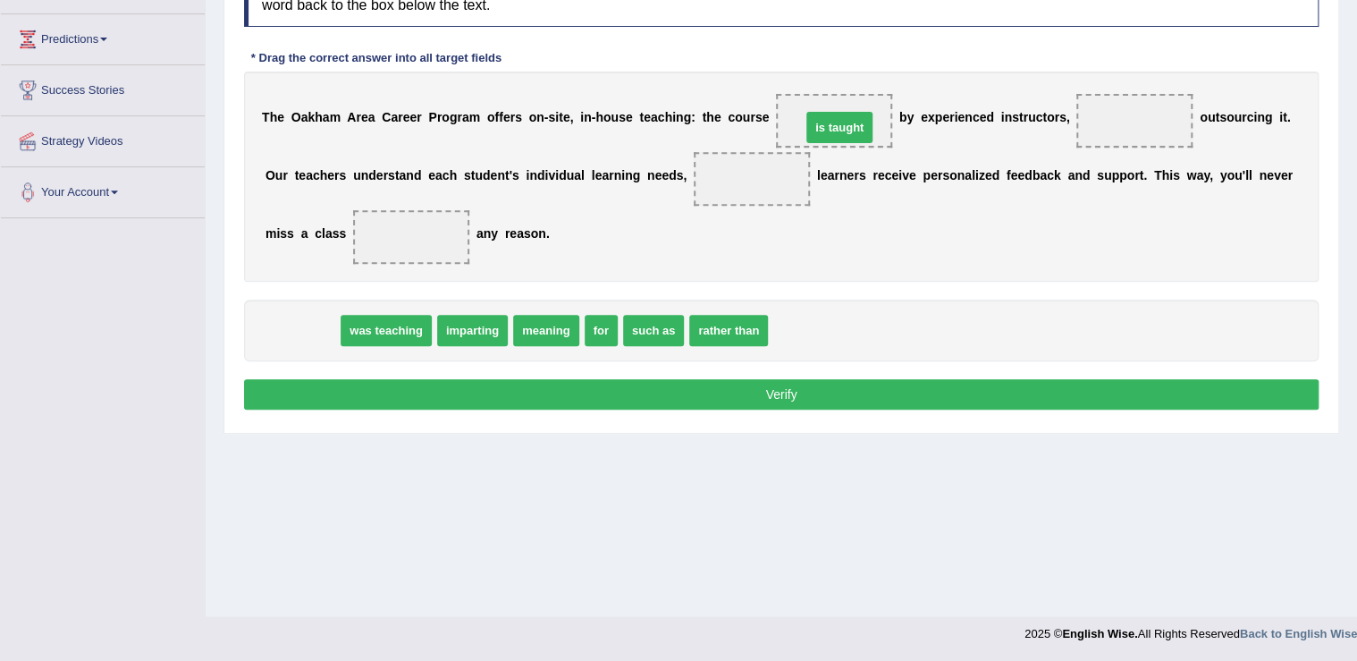
drag, startPoint x: 309, startPoint y: 330, endPoint x: 844, endPoint y: 126, distance: 572.3
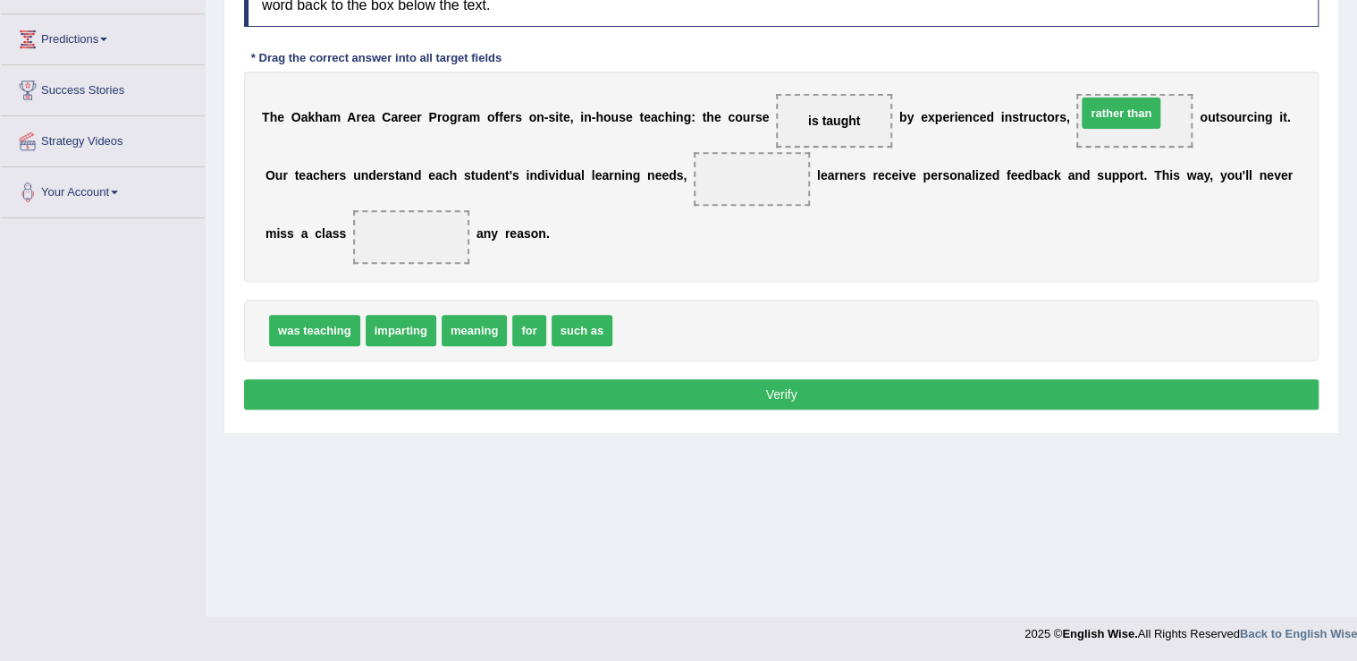
drag, startPoint x: 651, startPoint y: 330, endPoint x: 1115, endPoint y: 113, distance: 512.5
drag, startPoint x: 528, startPoint y: 329, endPoint x: 702, endPoint y: 177, distance: 231.3
drag, startPoint x: 696, startPoint y: 179, endPoint x: 341, endPoint y: 257, distance: 363.4
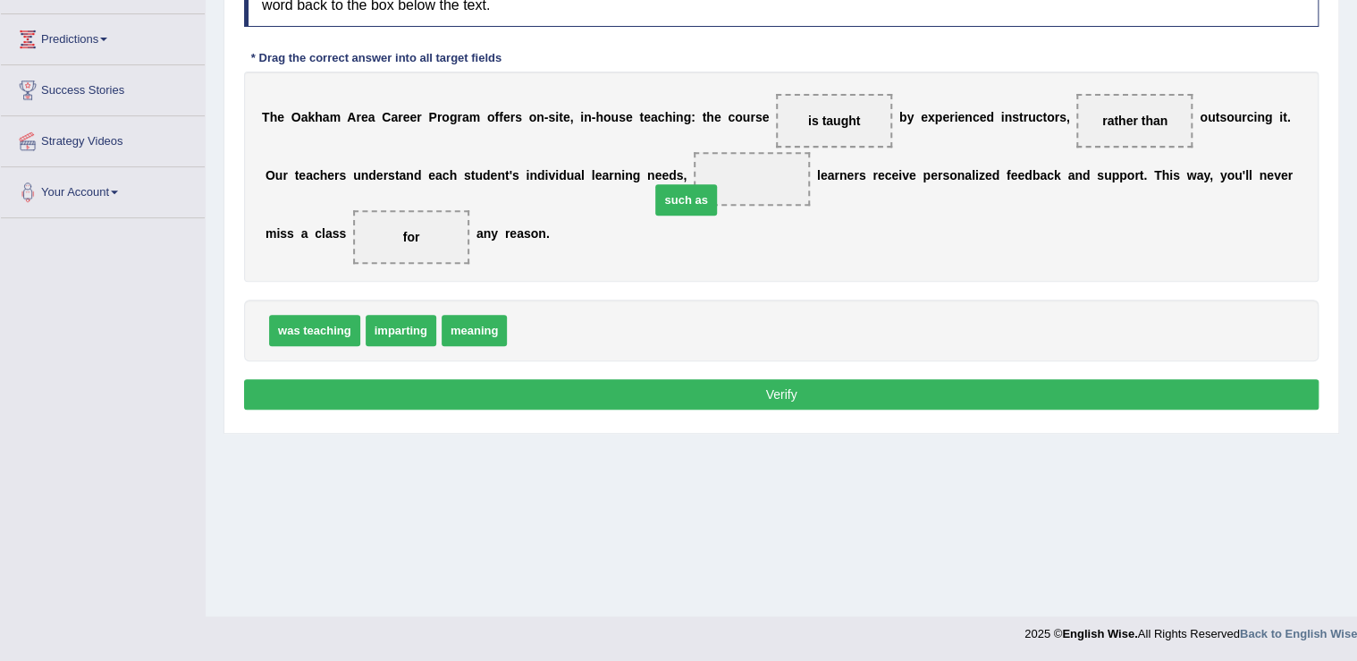
drag, startPoint x: 540, startPoint y: 335, endPoint x: 697, endPoint y: 179, distance: 221.3
click at [721, 399] on button "Verify" at bounding box center [781, 394] width 1075 height 30
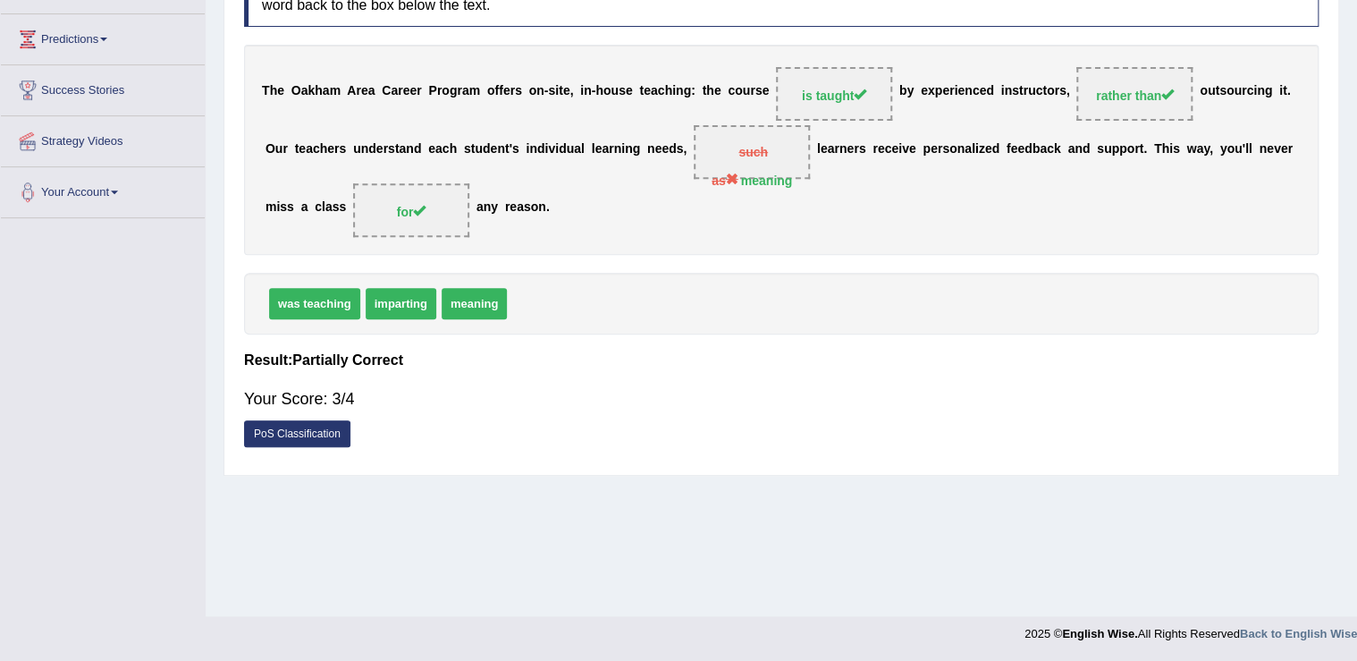
scroll to position [0, 0]
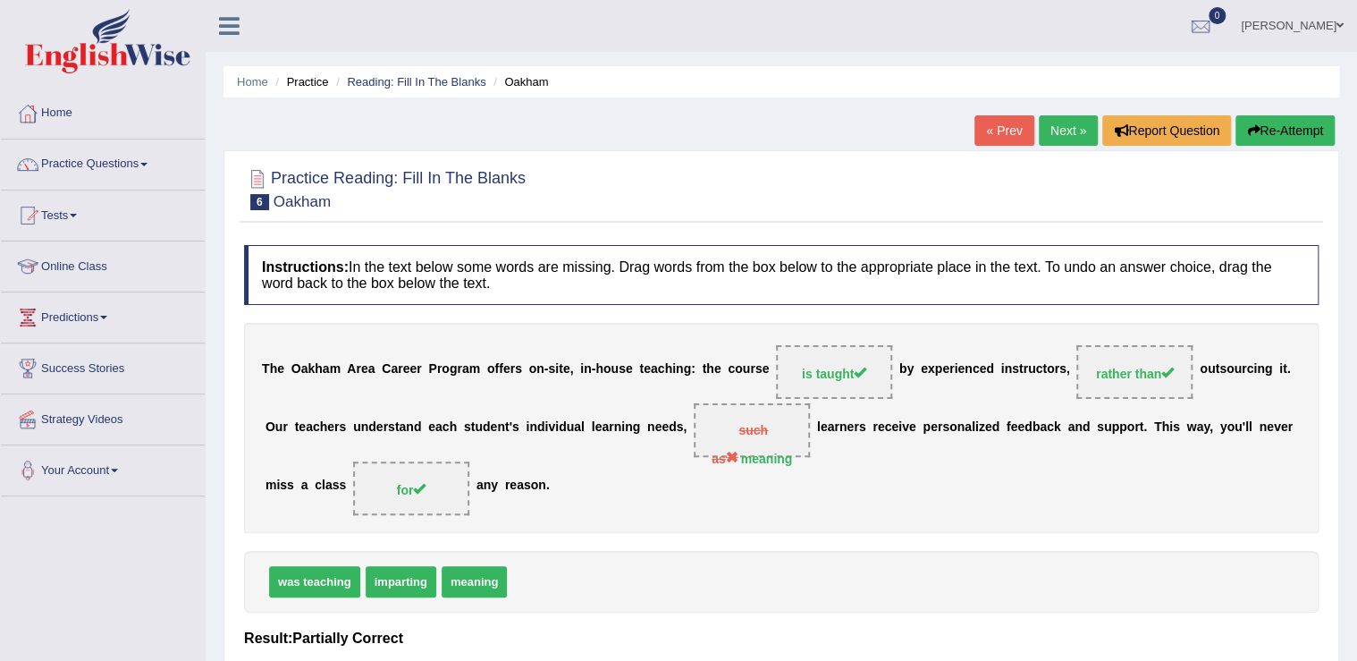
click at [1070, 118] on link "Next »" at bounding box center [1068, 130] width 59 height 30
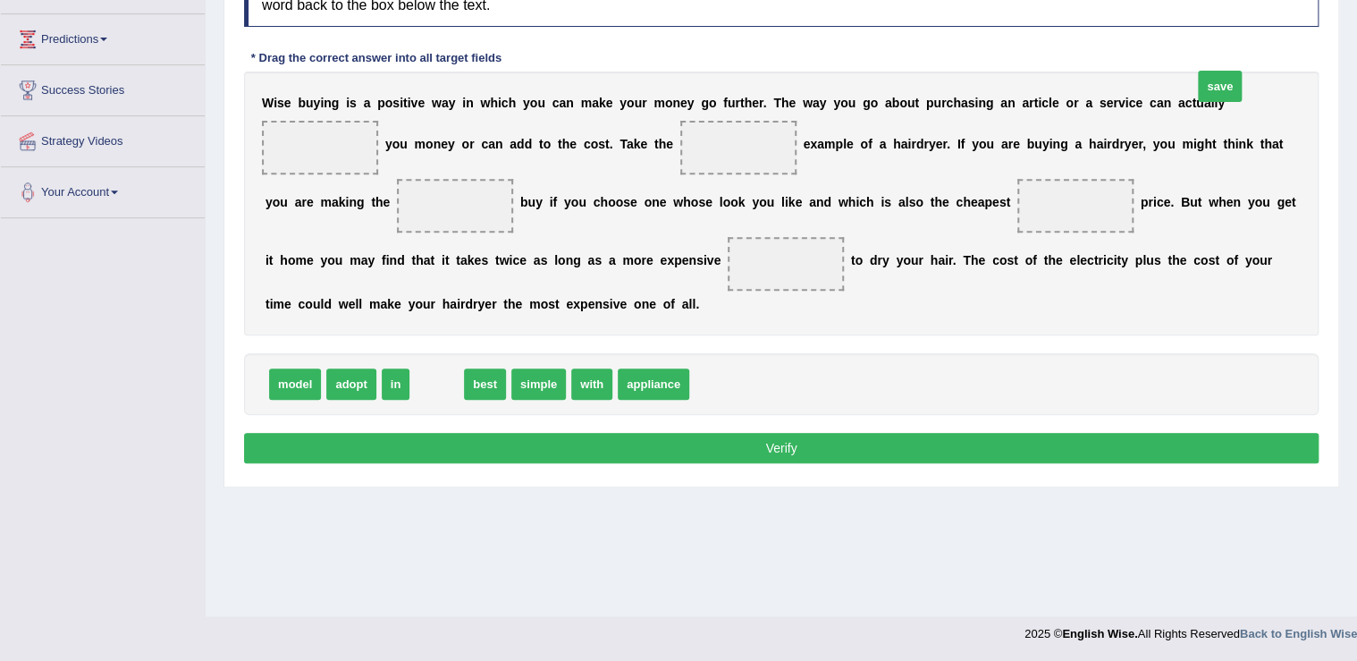
drag, startPoint x: 433, startPoint y: 417, endPoint x: 1216, endPoint y: 119, distance: 838.1
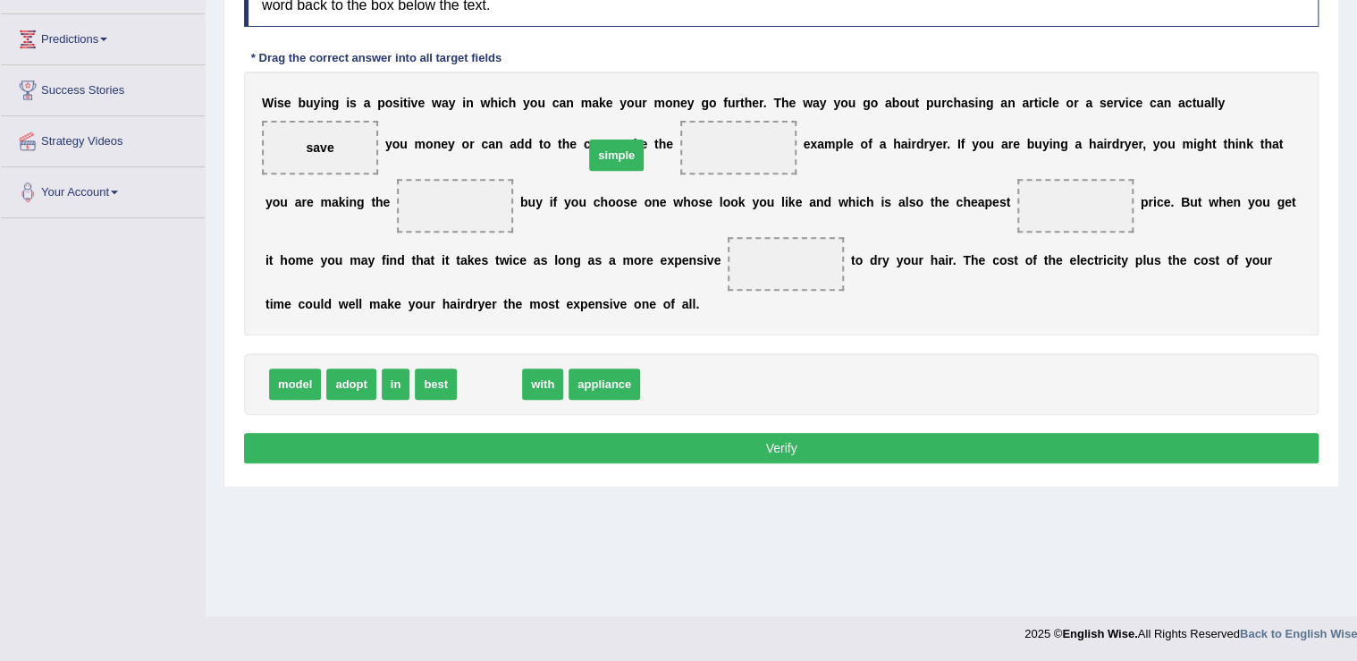
drag, startPoint x: 486, startPoint y: 420, endPoint x: 613, endPoint y: 191, distance: 261.8
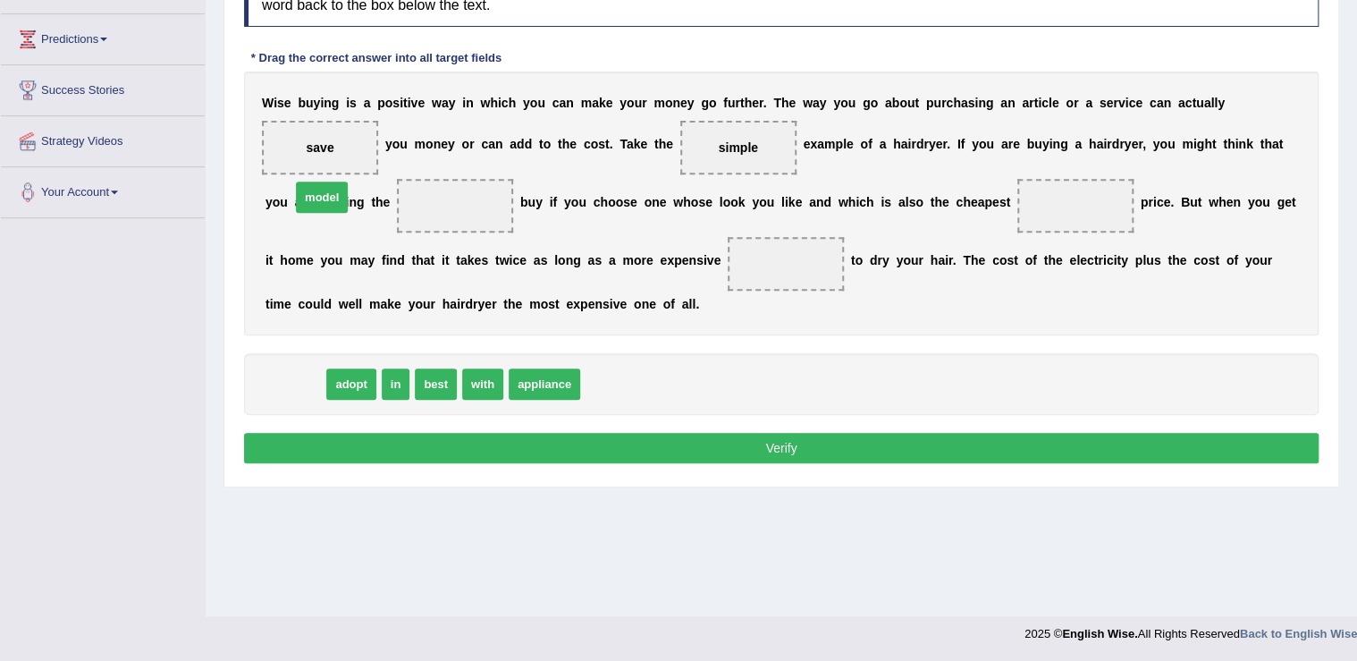
drag, startPoint x: 321, startPoint y: 267, endPoint x: 329, endPoint y: 210, distance: 57.8
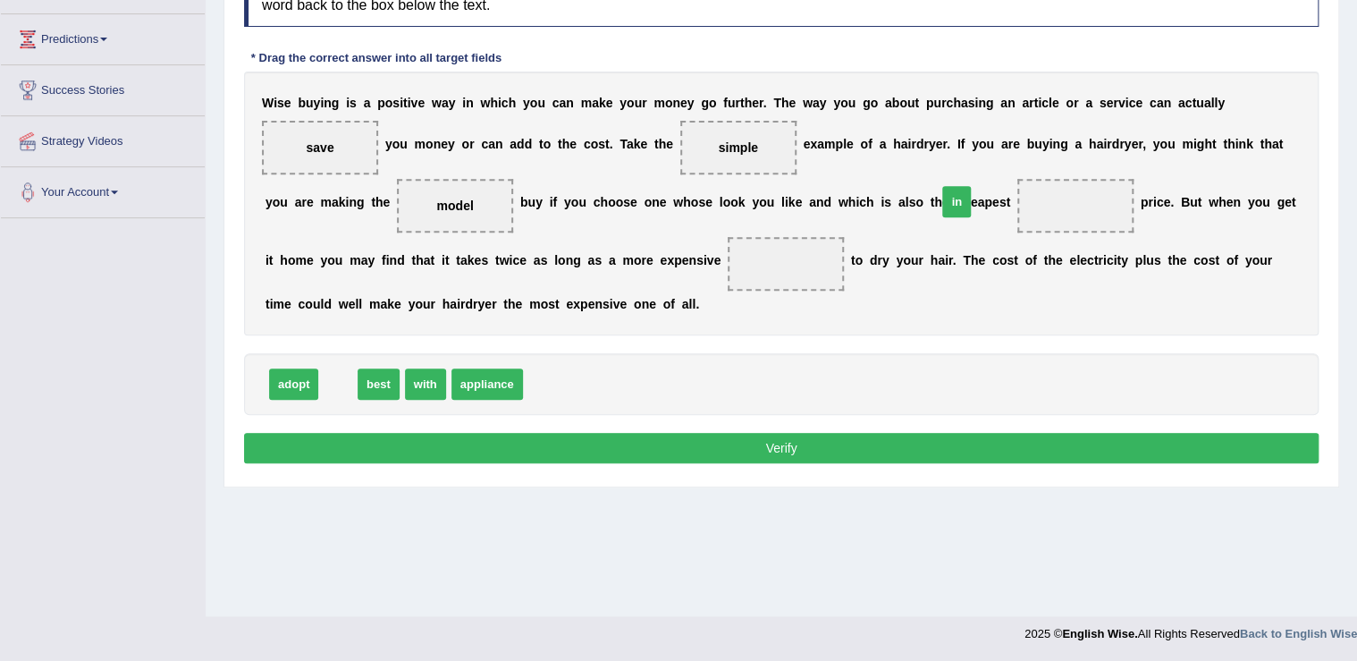
drag, startPoint x: 339, startPoint y: 415, endPoint x: 958, endPoint y: 233, distance: 645.2
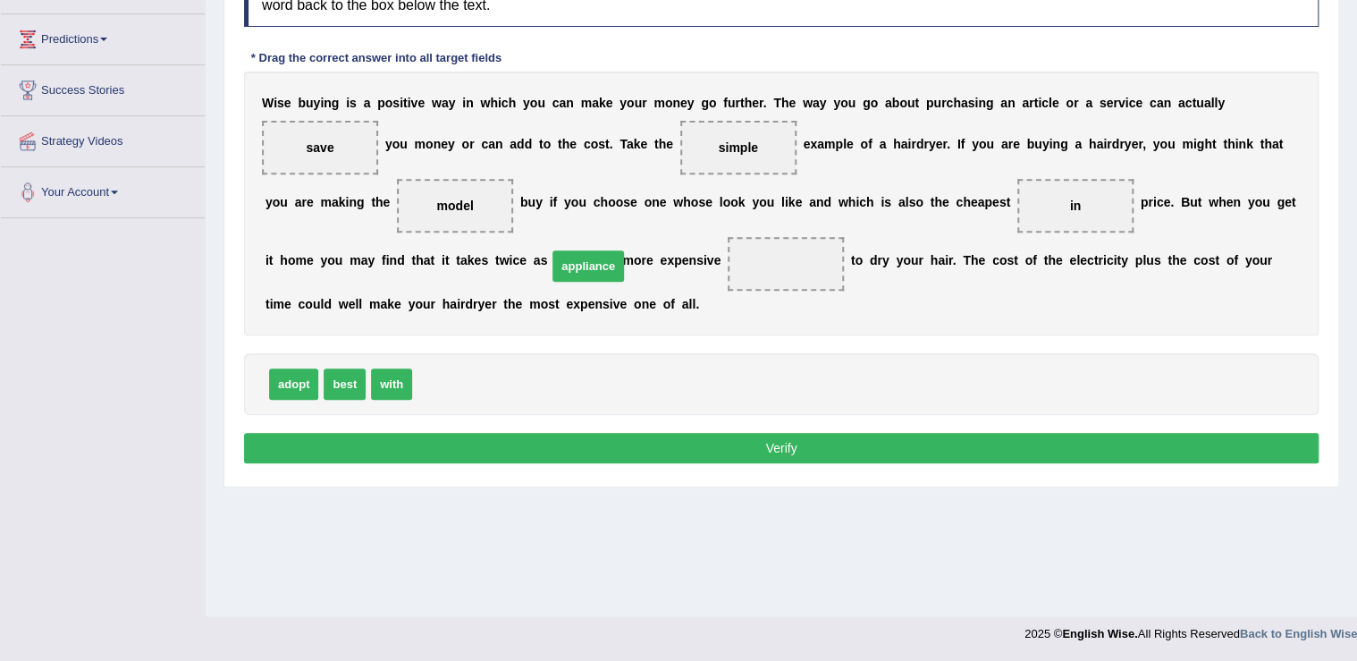
drag, startPoint x: 458, startPoint y: 414, endPoint x: 593, endPoint y: 296, distance: 179.4
click at [677, 463] on button "Verify" at bounding box center [781, 448] width 1075 height 30
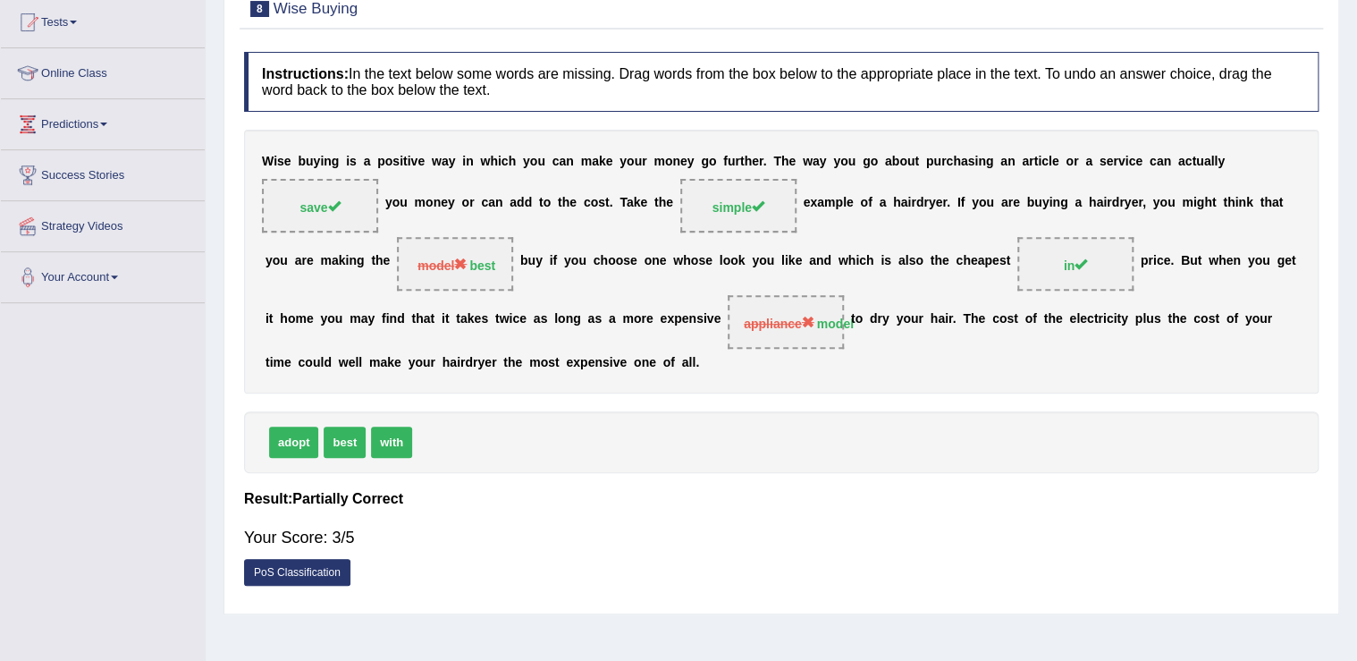
scroll to position [135, 0]
